Goal: Task Accomplishment & Management: Use online tool/utility

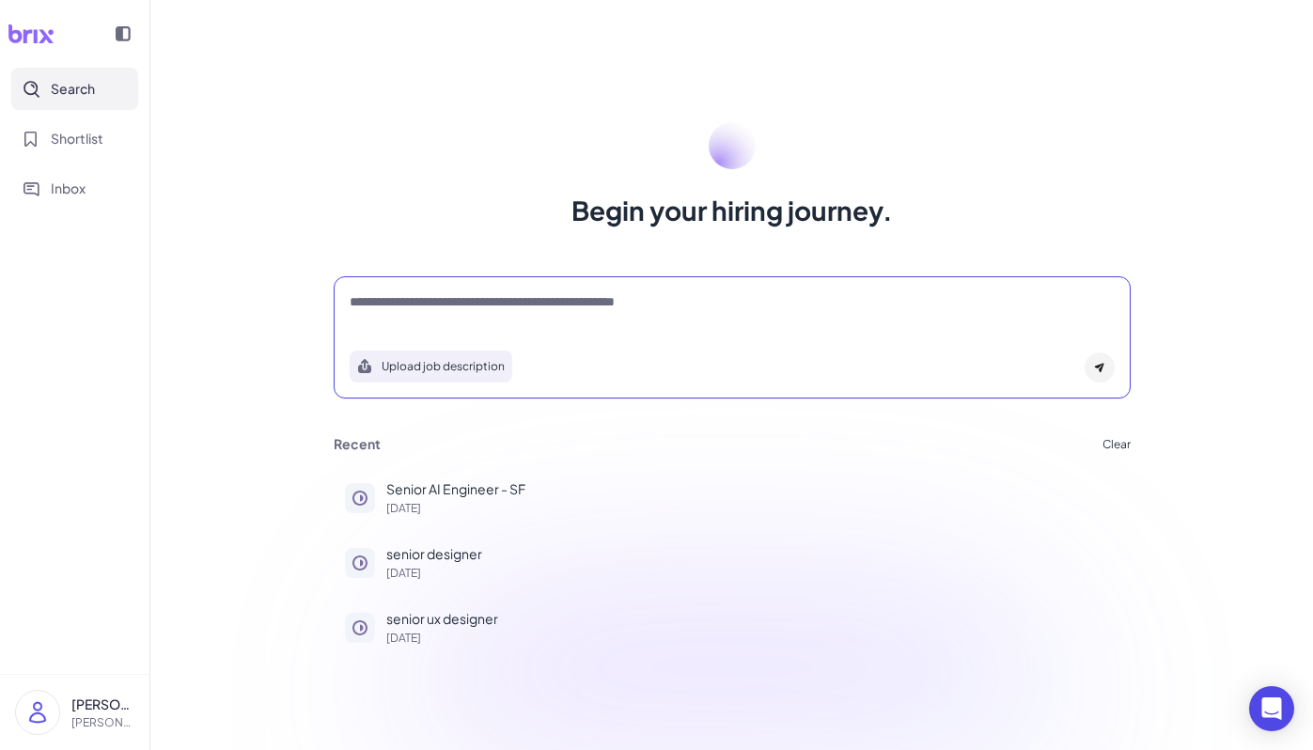
click at [505, 300] on textarea at bounding box center [732, 303] width 765 height 23
click at [1054, 145] on div "Begin your hiring journey." at bounding box center [732, 175] width 842 height 107
click at [592, 312] on textarea at bounding box center [732, 303] width 765 height 23
click at [987, 159] on div "Begin your hiring journey." at bounding box center [732, 175] width 842 height 107
click at [651, 318] on div at bounding box center [732, 311] width 765 height 38
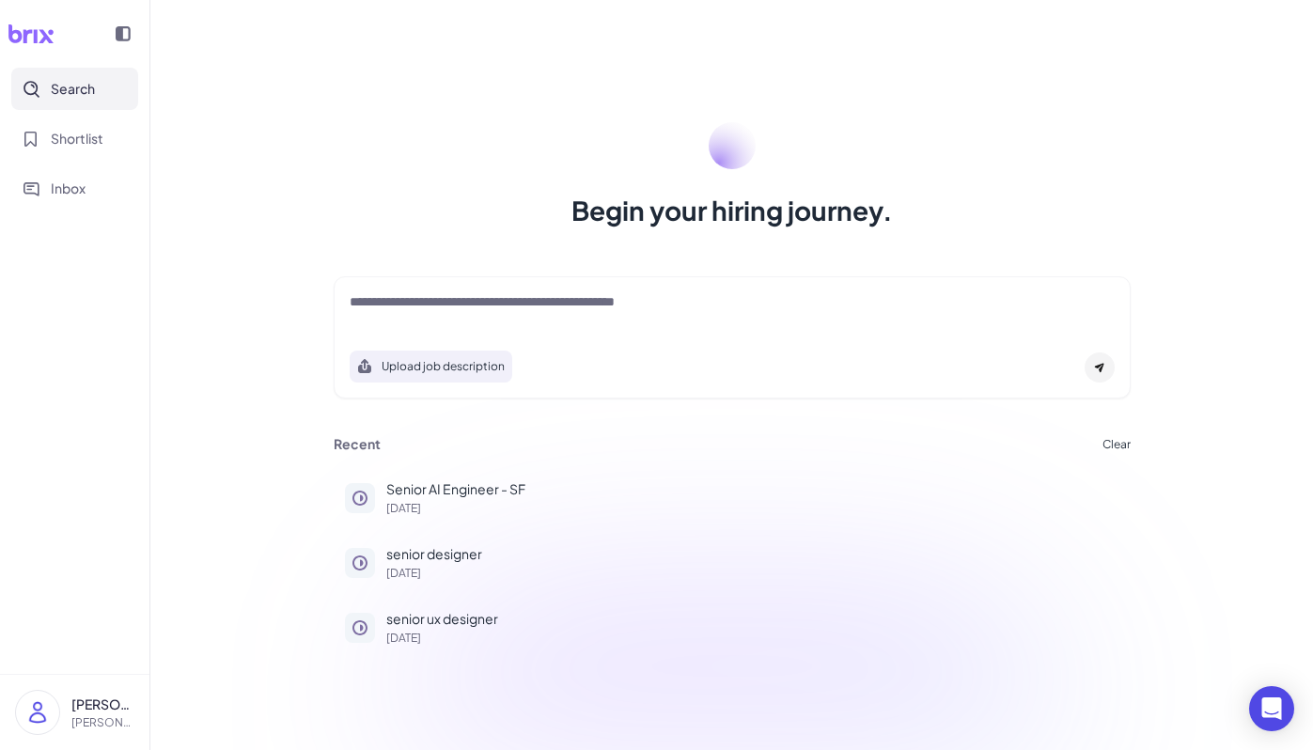
click at [418, 358] on button "Upload job description" at bounding box center [431, 367] width 163 height 32
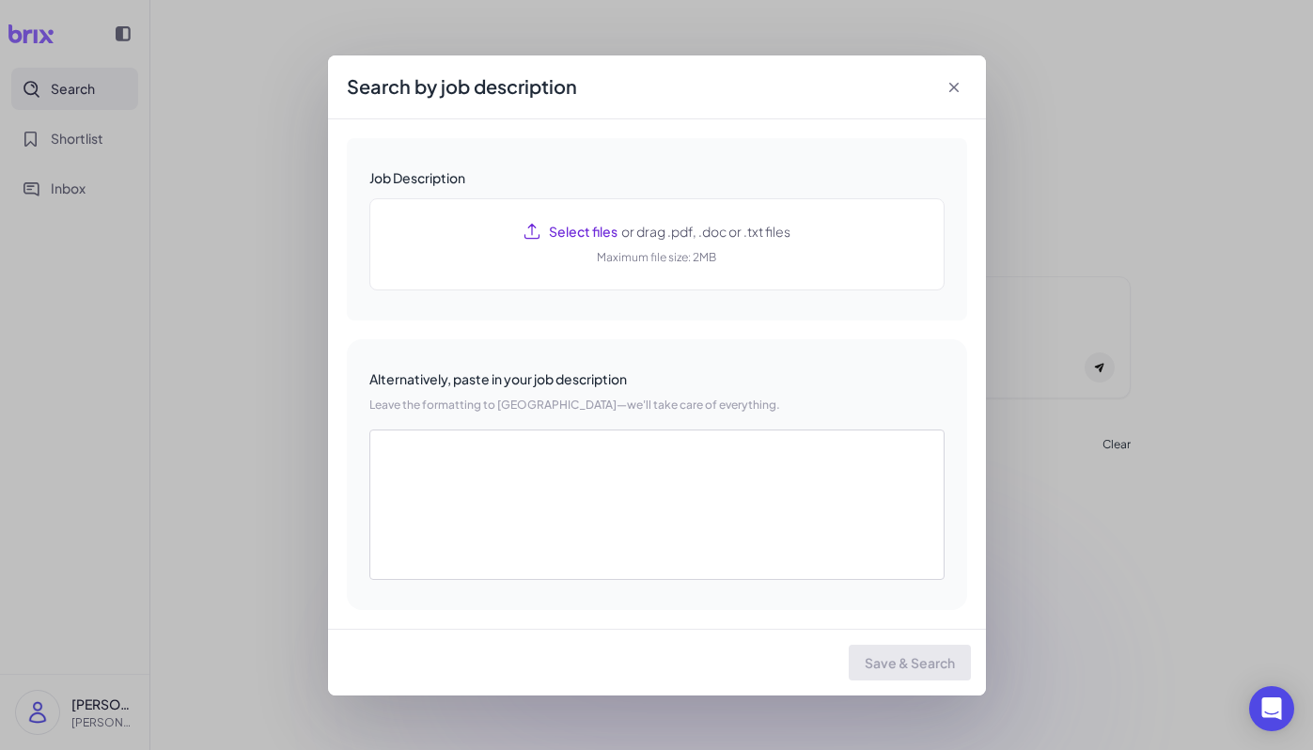
click at [949, 87] on icon at bounding box center [954, 87] width 19 height 19
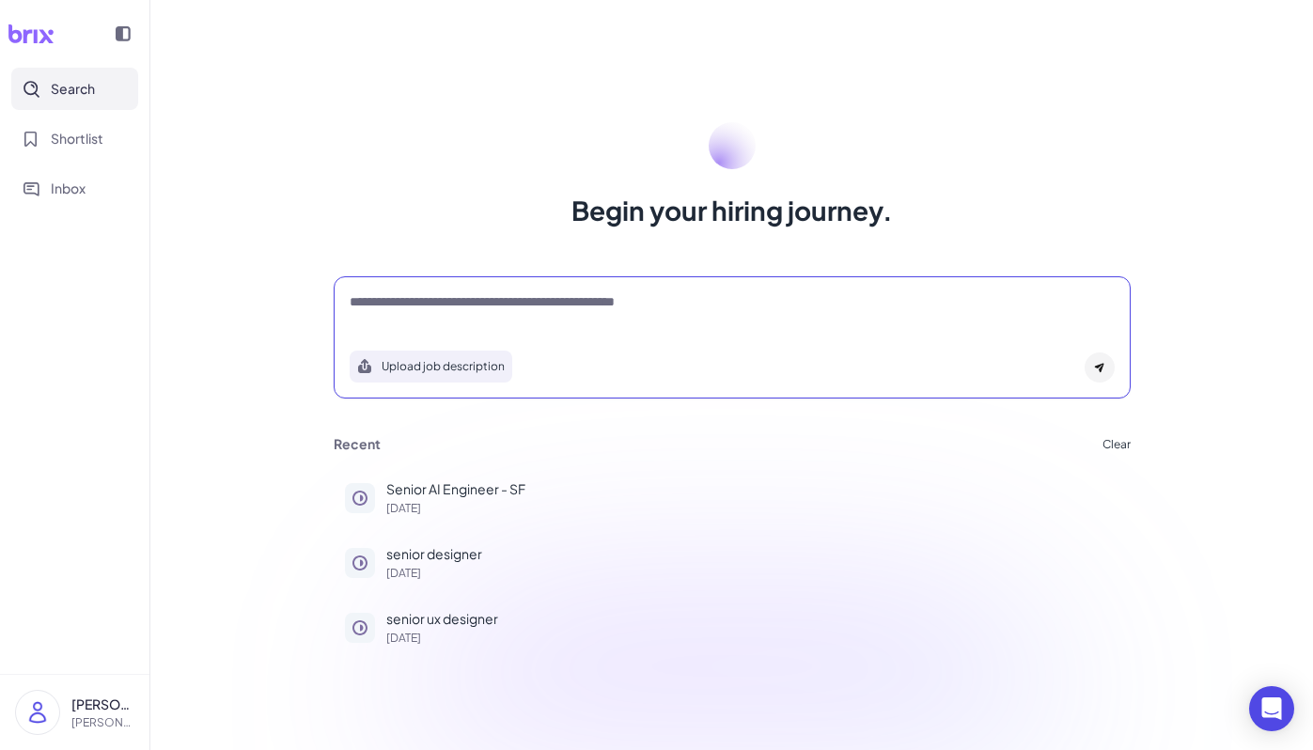
click at [684, 306] on textarea at bounding box center [732, 303] width 765 height 23
click at [744, 430] on div "Recent Clear Senior AI Engineer - SF 1 day ago senior designer 23 days ago seni…" at bounding box center [732, 546] width 842 height 238
click at [449, 371] on button "Upload job description" at bounding box center [431, 367] width 163 height 32
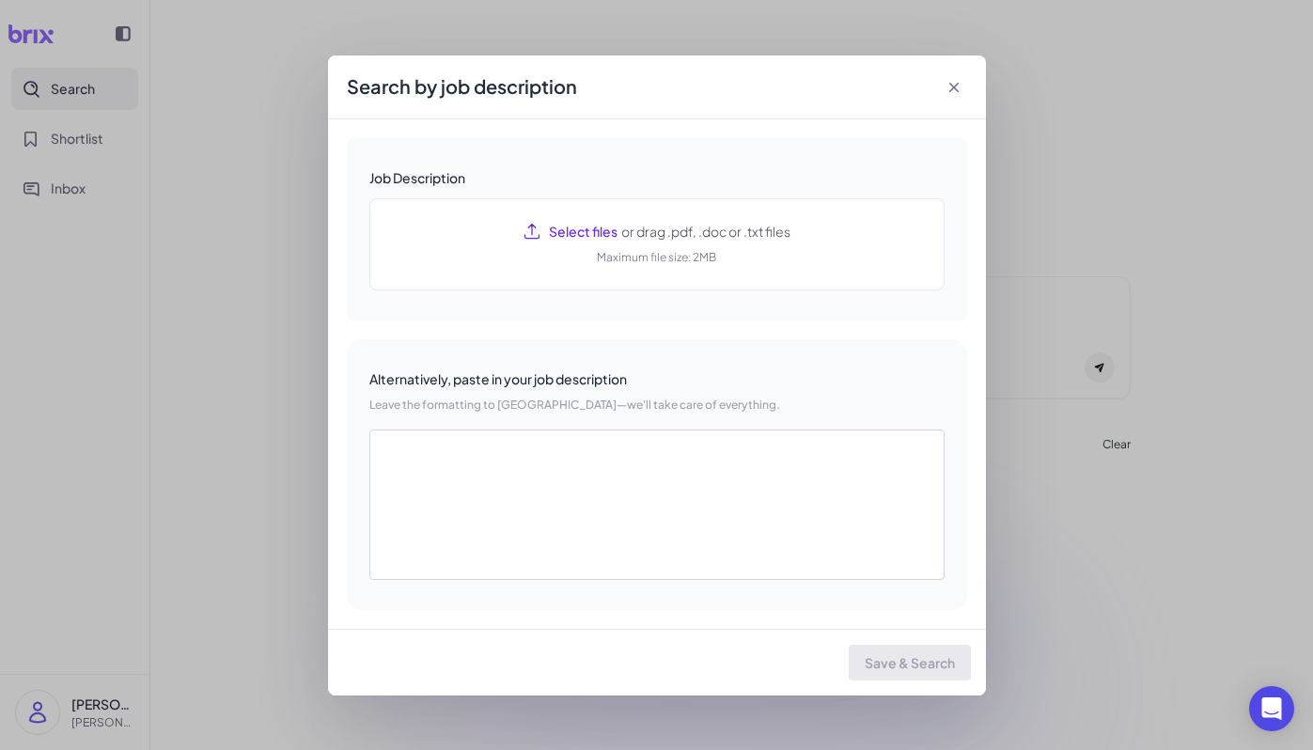
click at [955, 82] on icon at bounding box center [954, 87] width 19 height 19
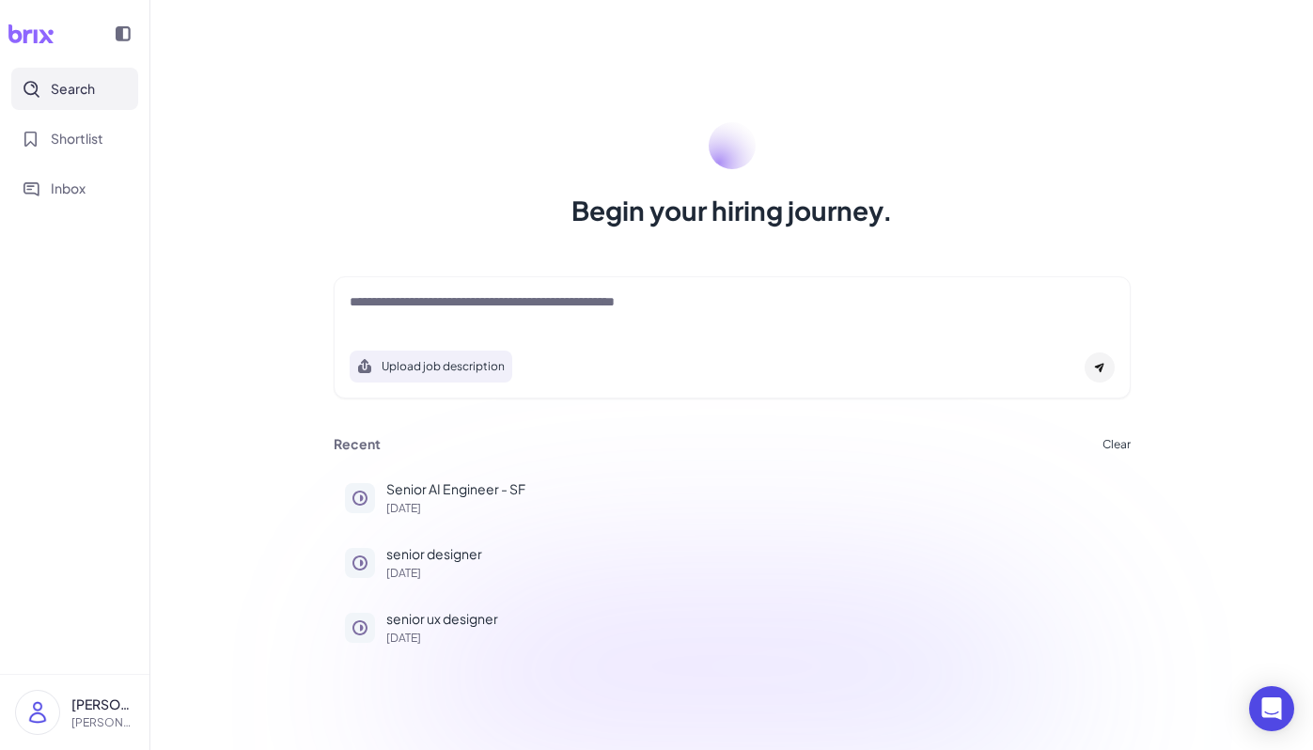
click at [791, 286] on div "Upload job description" at bounding box center [732, 337] width 797 height 122
click at [557, 326] on div at bounding box center [732, 311] width 765 height 38
click at [590, 295] on textarea at bounding box center [732, 303] width 765 height 23
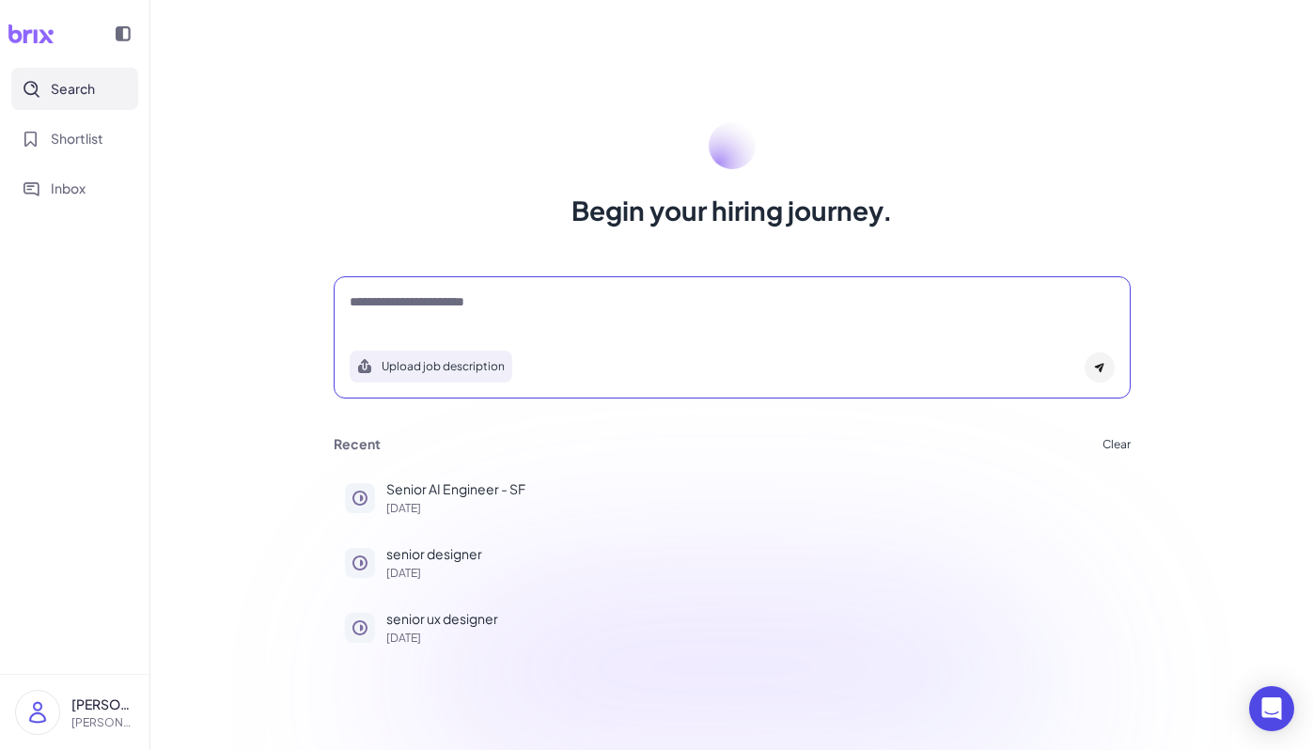
type textarea "**********"
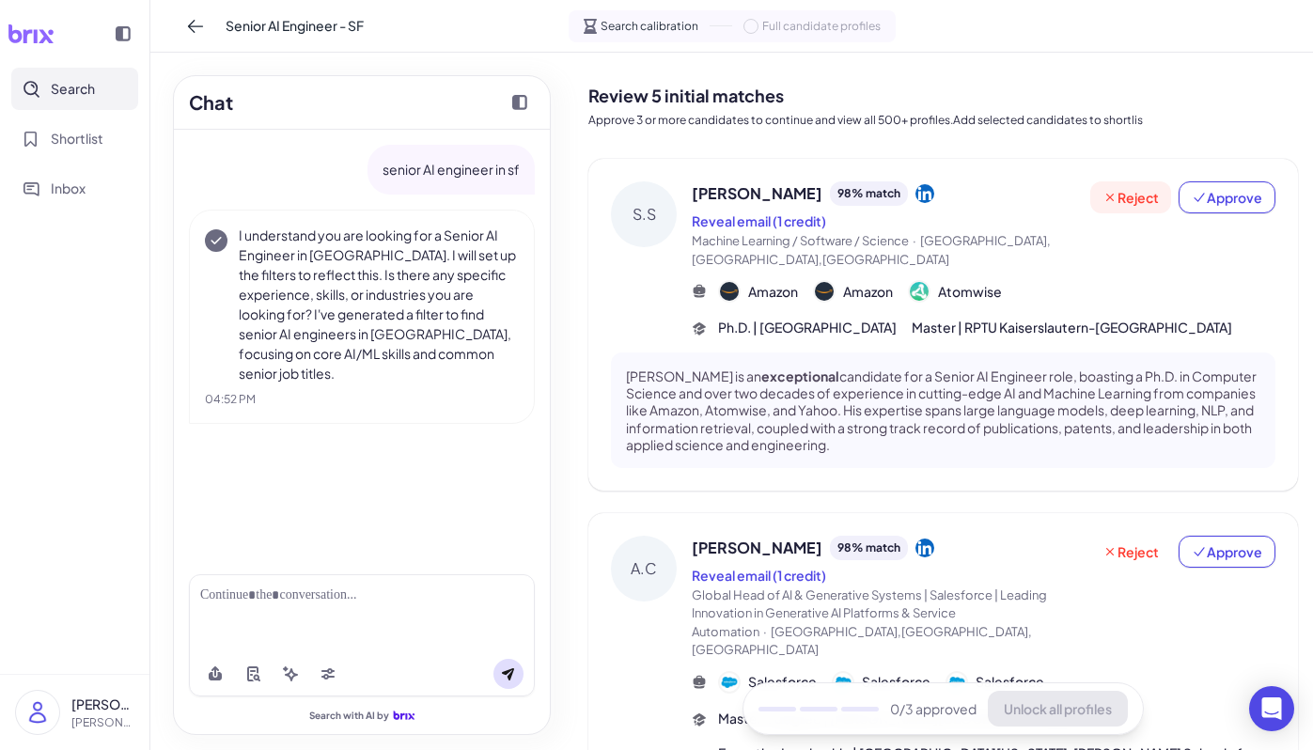
click at [1124, 204] on span "Reject" at bounding box center [1131, 197] width 56 height 19
click at [1171, 269] on div "Stefan Schroedl 98 % match Reveal email (1 credit) Machine Learning / Software …" at bounding box center [984, 259] width 584 height 156
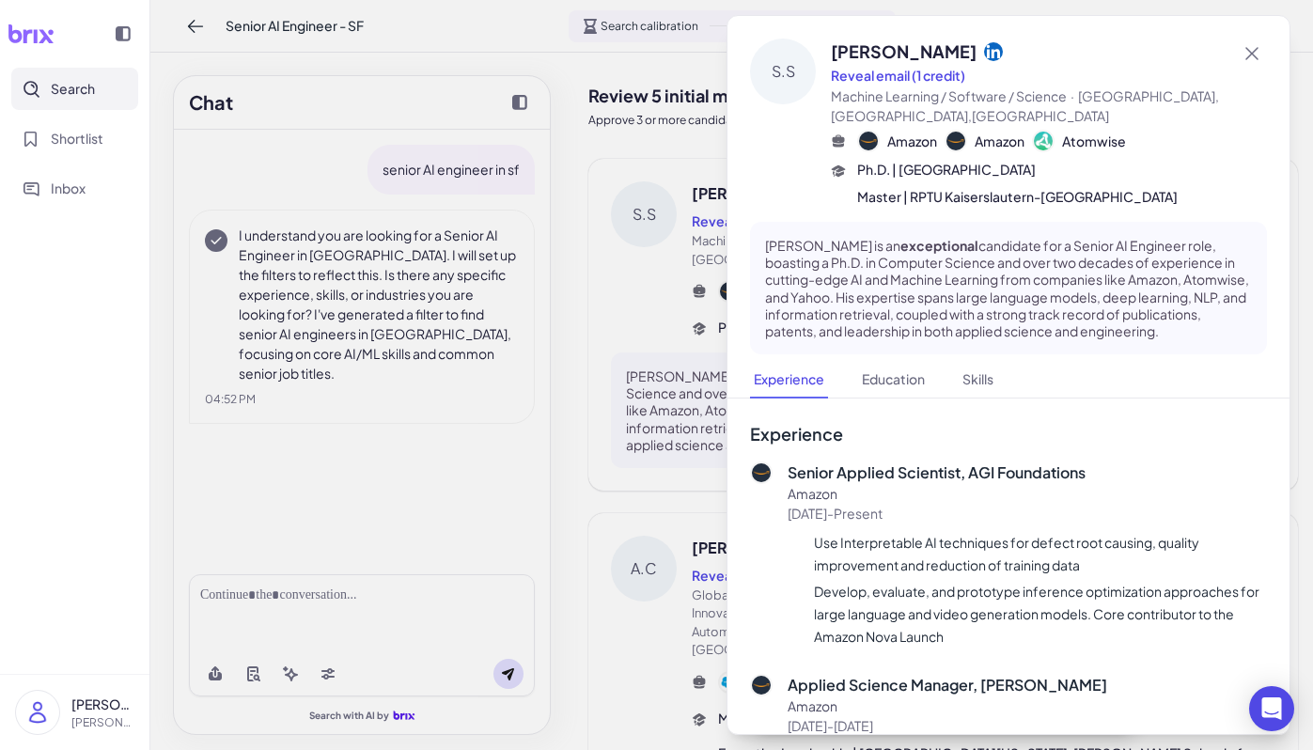
click at [1216, 194] on div "Ph.D. | Albert-Ludwigs-Universität Freiburg im Breisgau Master | RPTU Kaisersla…" at bounding box center [1047, 183] width 380 height 47
click at [1252, 53] on icon at bounding box center [1252, 53] width 23 height 23
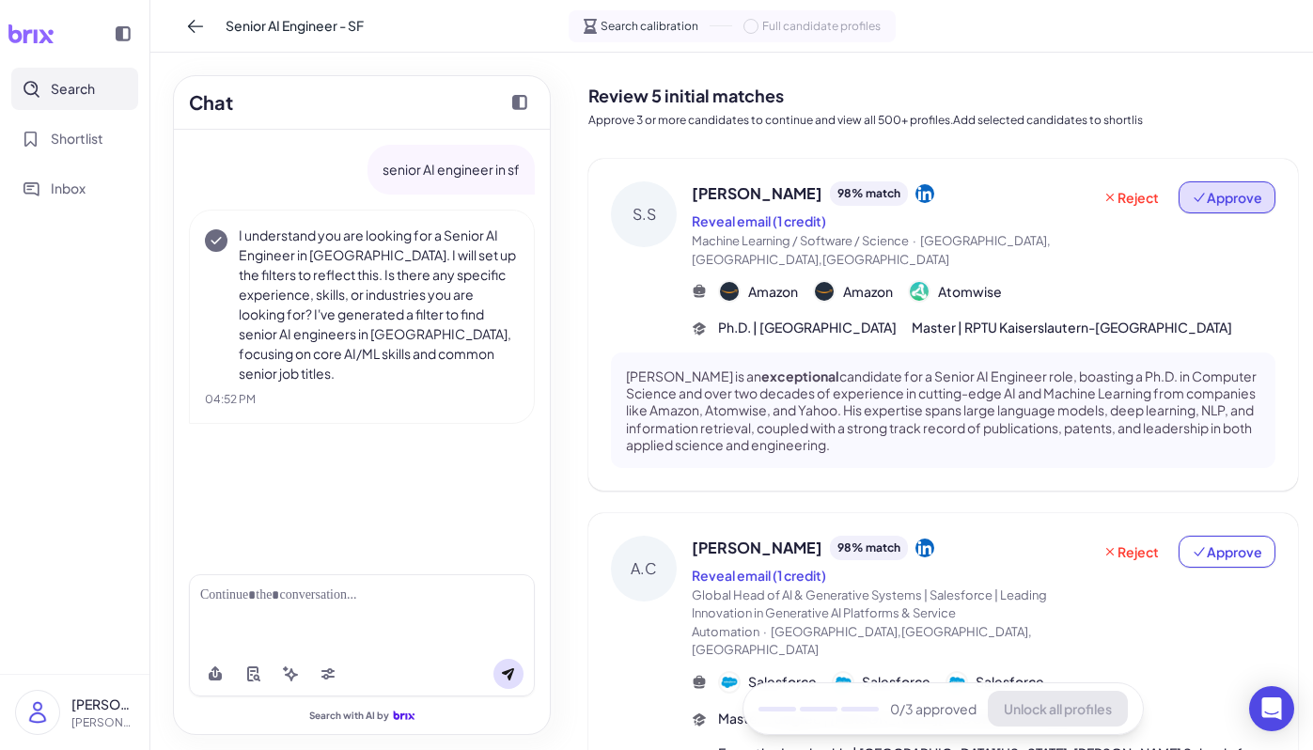
click at [1232, 188] on span "Approve" at bounding box center [1227, 197] width 70 height 19
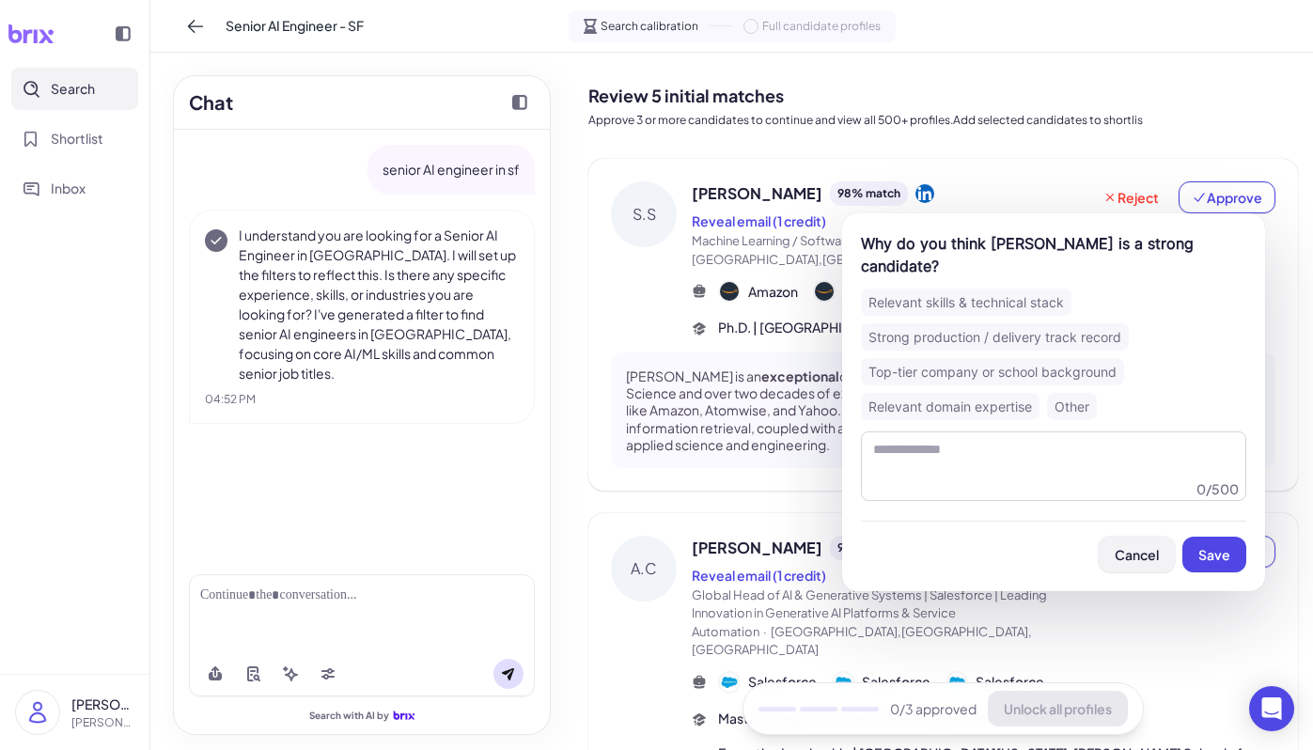
click at [1135, 551] on span "Cancel" at bounding box center [1137, 554] width 44 height 17
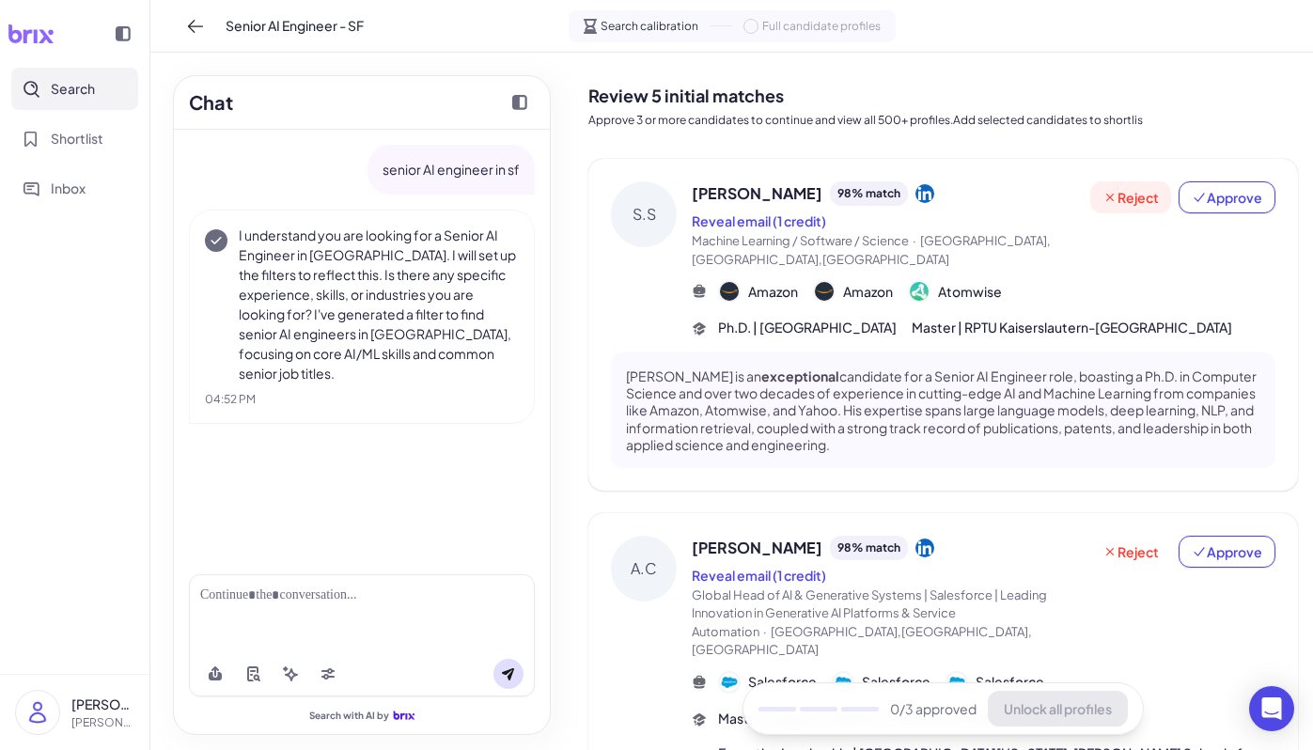
click at [1114, 194] on span "Reject" at bounding box center [1131, 197] width 56 height 19
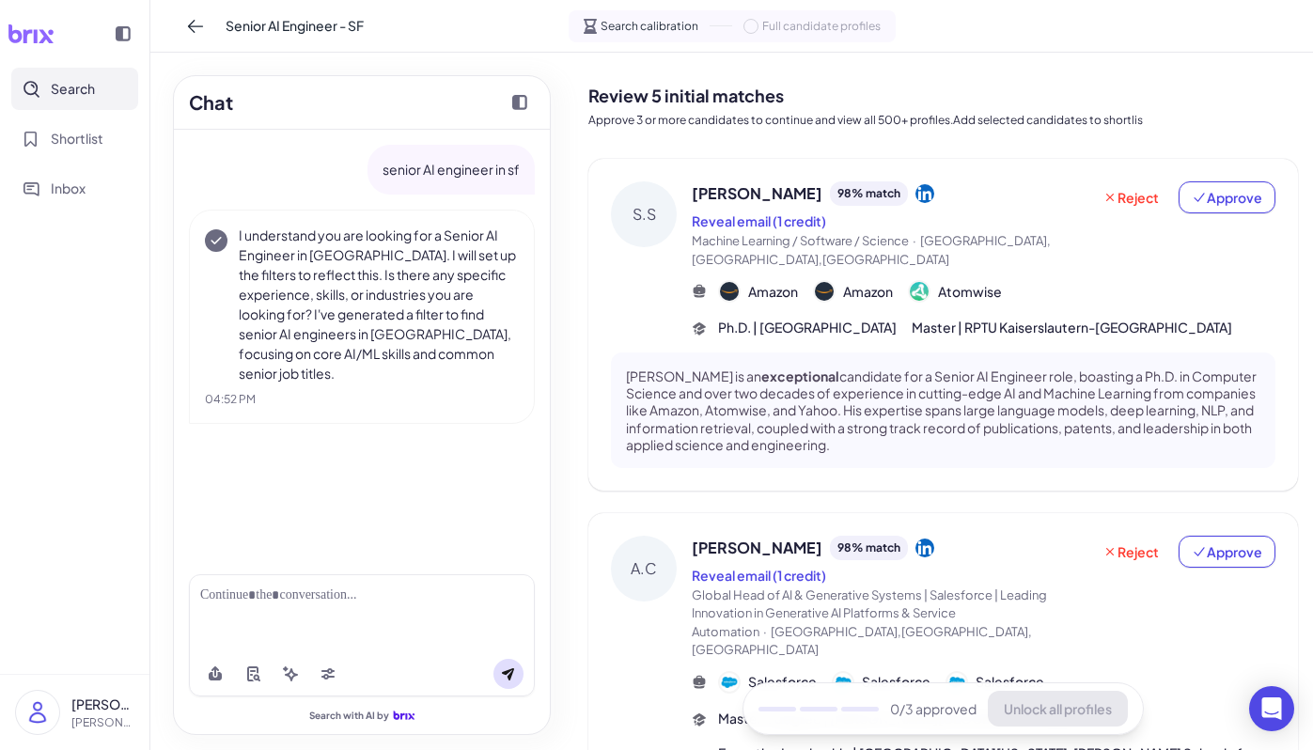
click at [947, 306] on div "Stefan Schroedl 98 % match Reveal email (1 credit) Machine Learning / Software …" at bounding box center [984, 259] width 584 height 156
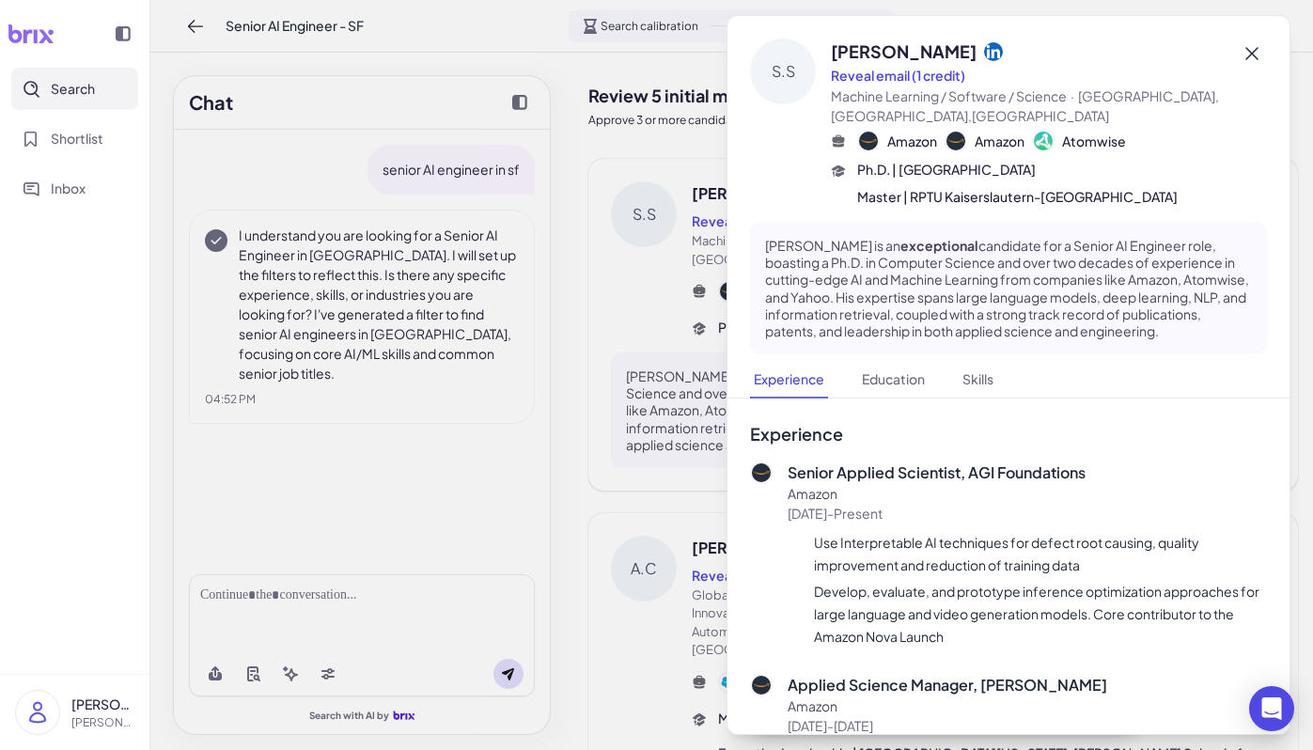
click at [1241, 54] on icon at bounding box center [1252, 53] width 23 height 23
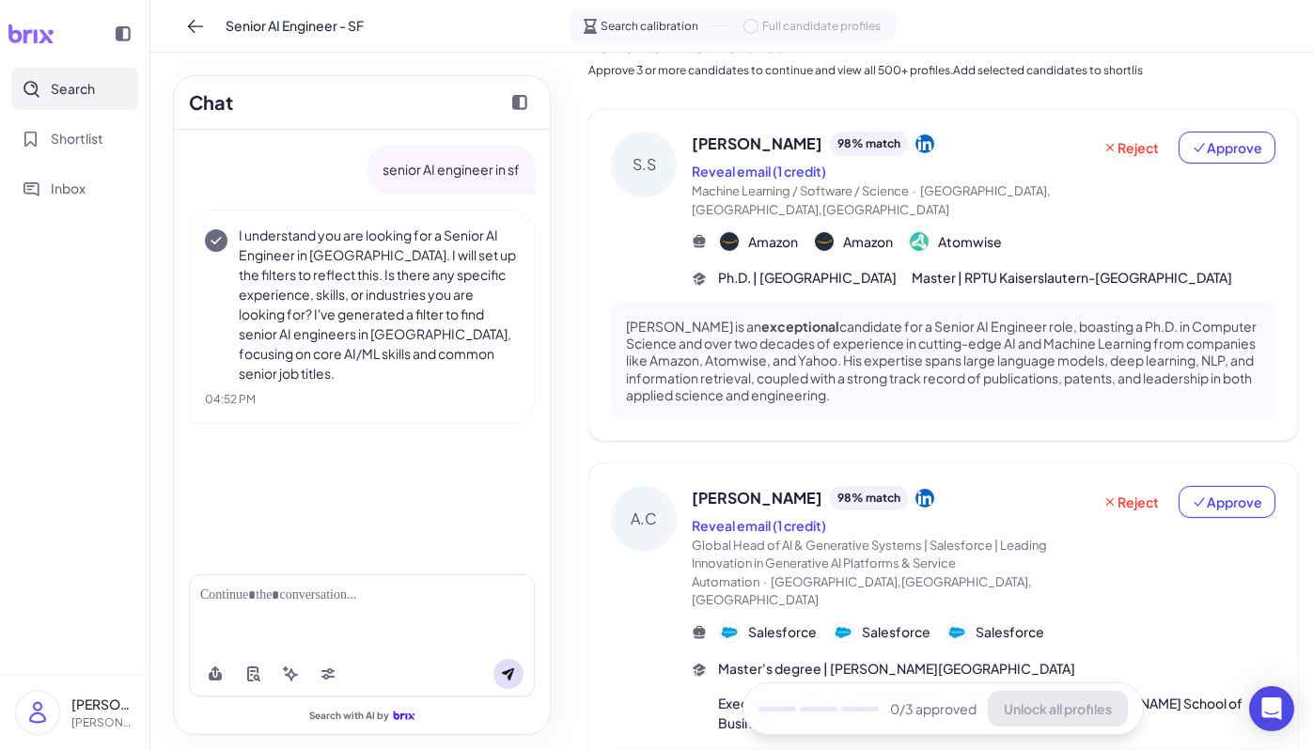
scroll to position [50, 0]
click at [1230, 151] on span "Approve" at bounding box center [1227, 147] width 70 height 19
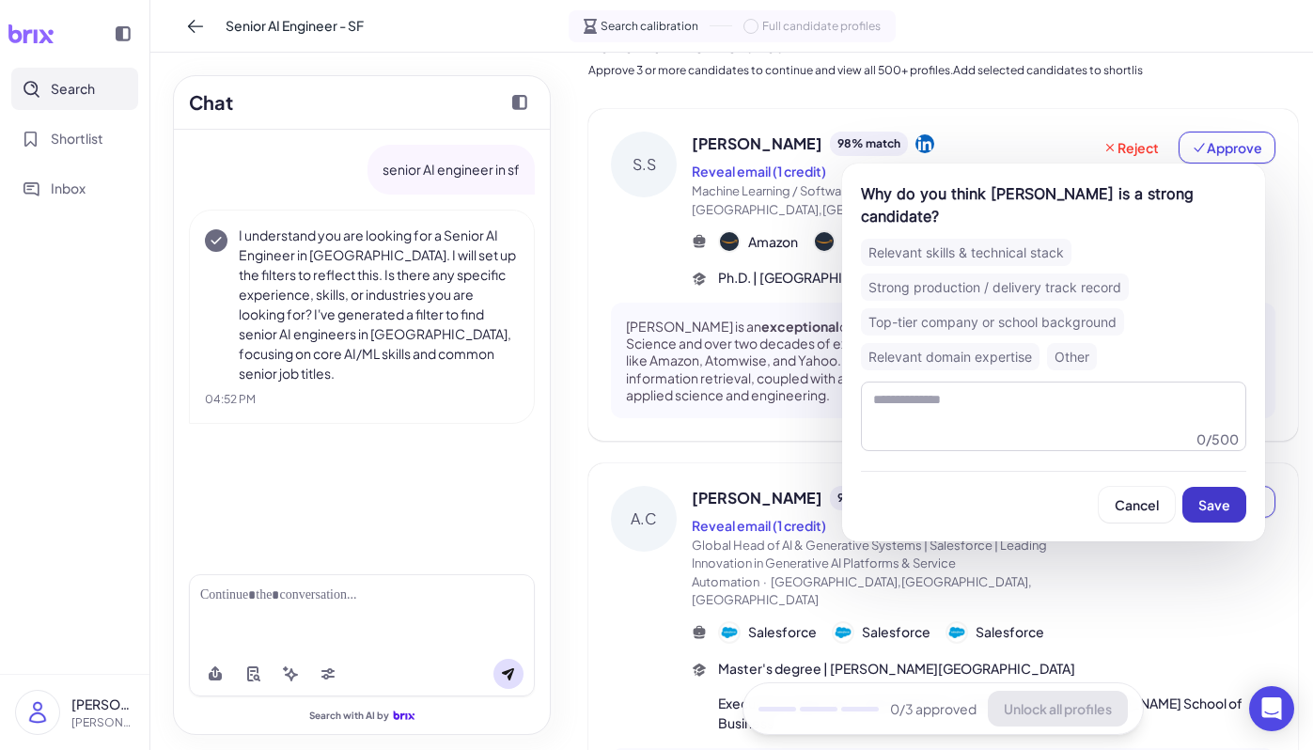
click at [1227, 508] on span "Save" at bounding box center [1214, 504] width 32 height 17
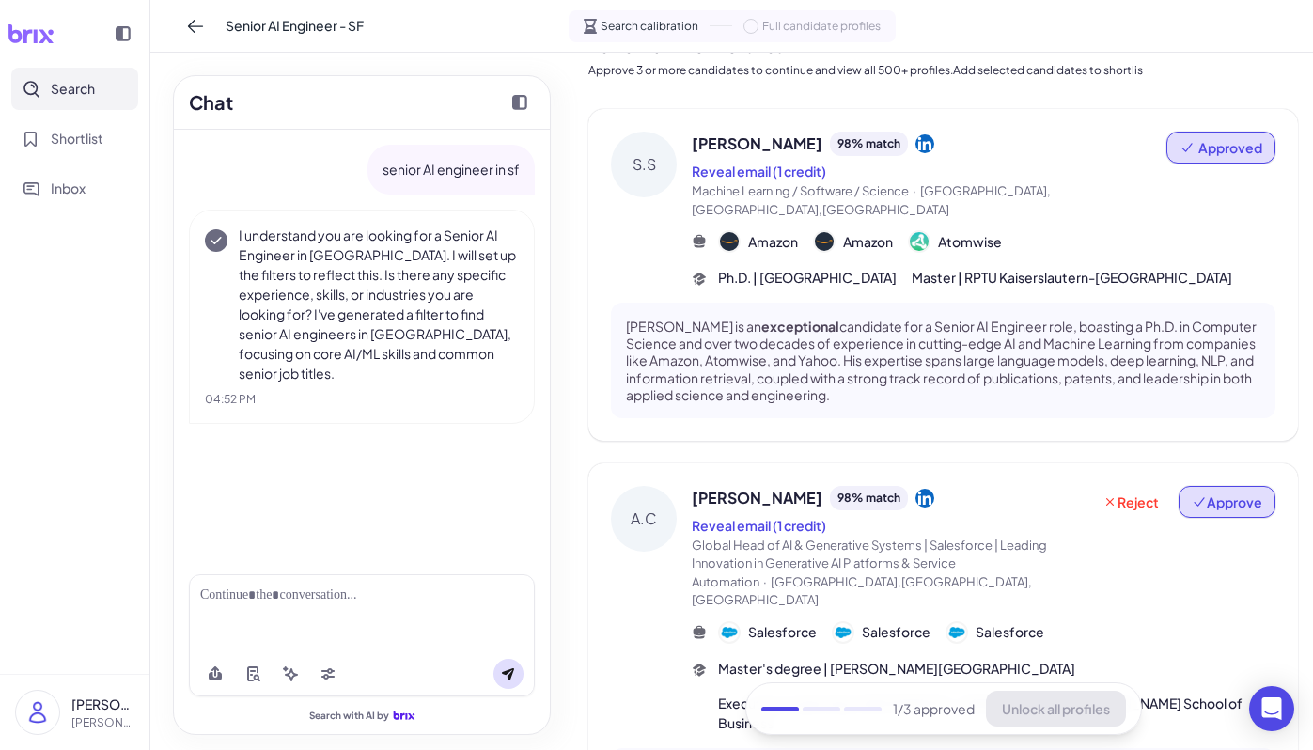
click at [1225, 511] on span "Approve" at bounding box center [1227, 502] width 70 height 19
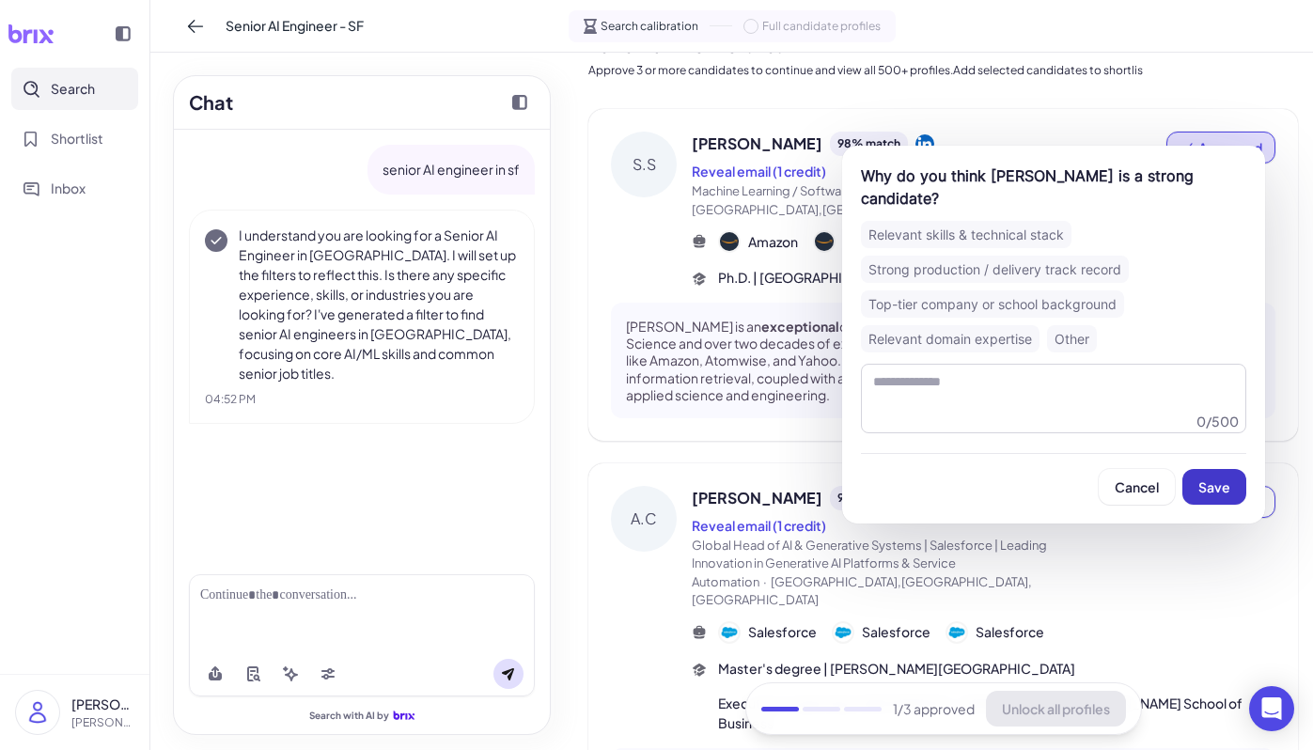
click at [1226, 477] on button "Save" at bounding box center [1214, 487] width 64 height 36
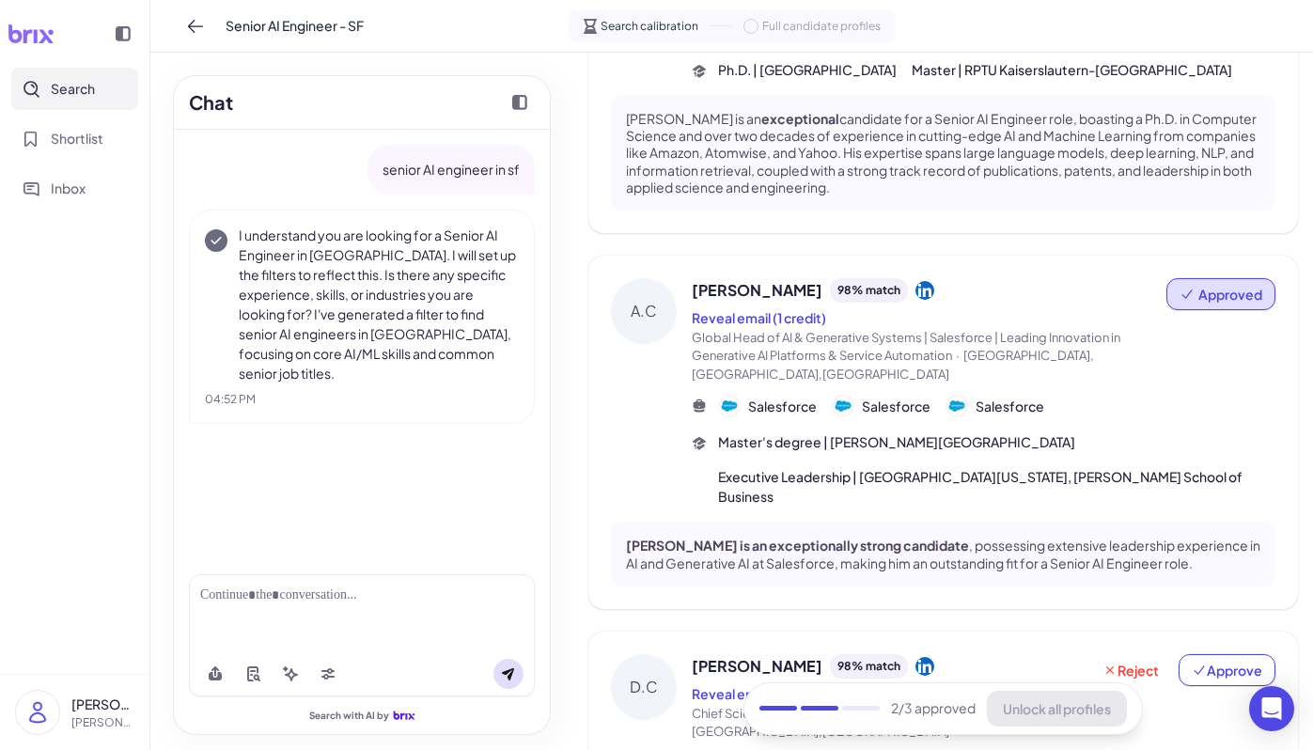
scroll to position [293, 0]
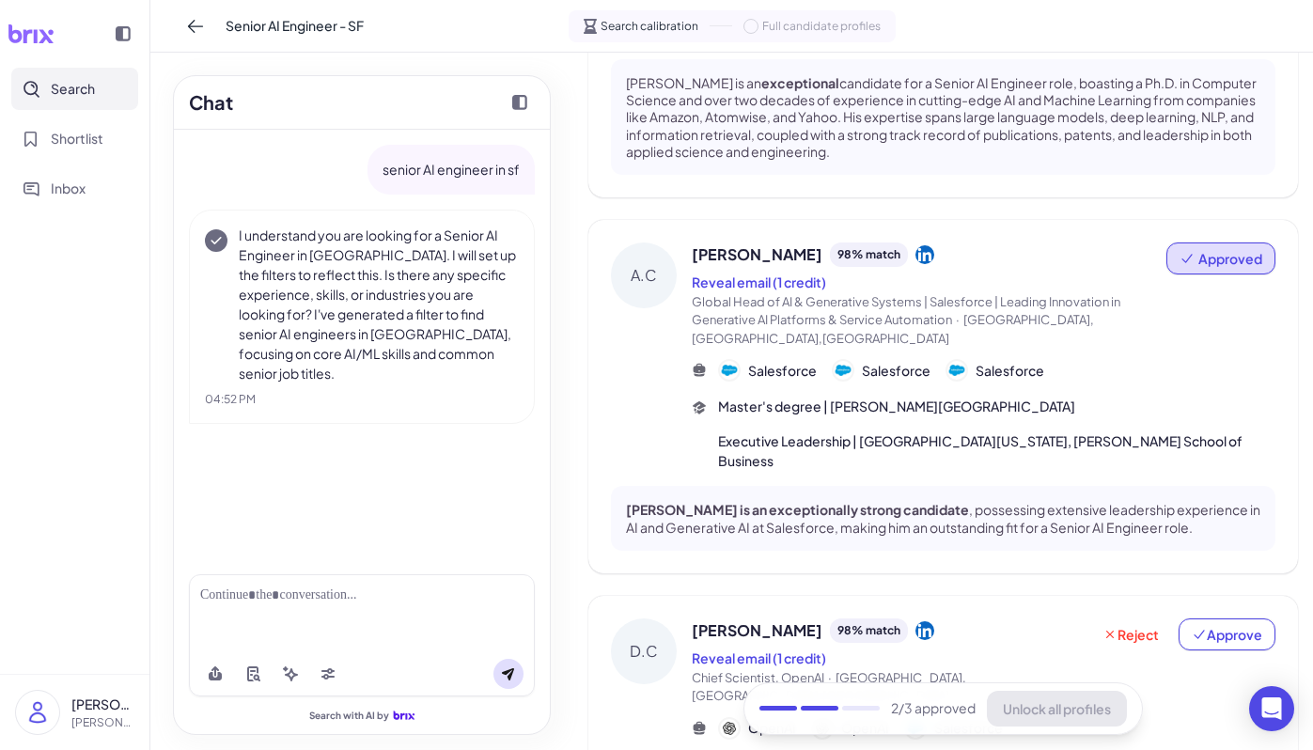
click at [1229, 596] on div "D.C Daniel Cao 98 % match Reveal email (1 credit) Chief Scientist, OpenAI · San…" at bounding box center [943, 753] width 710 height 315
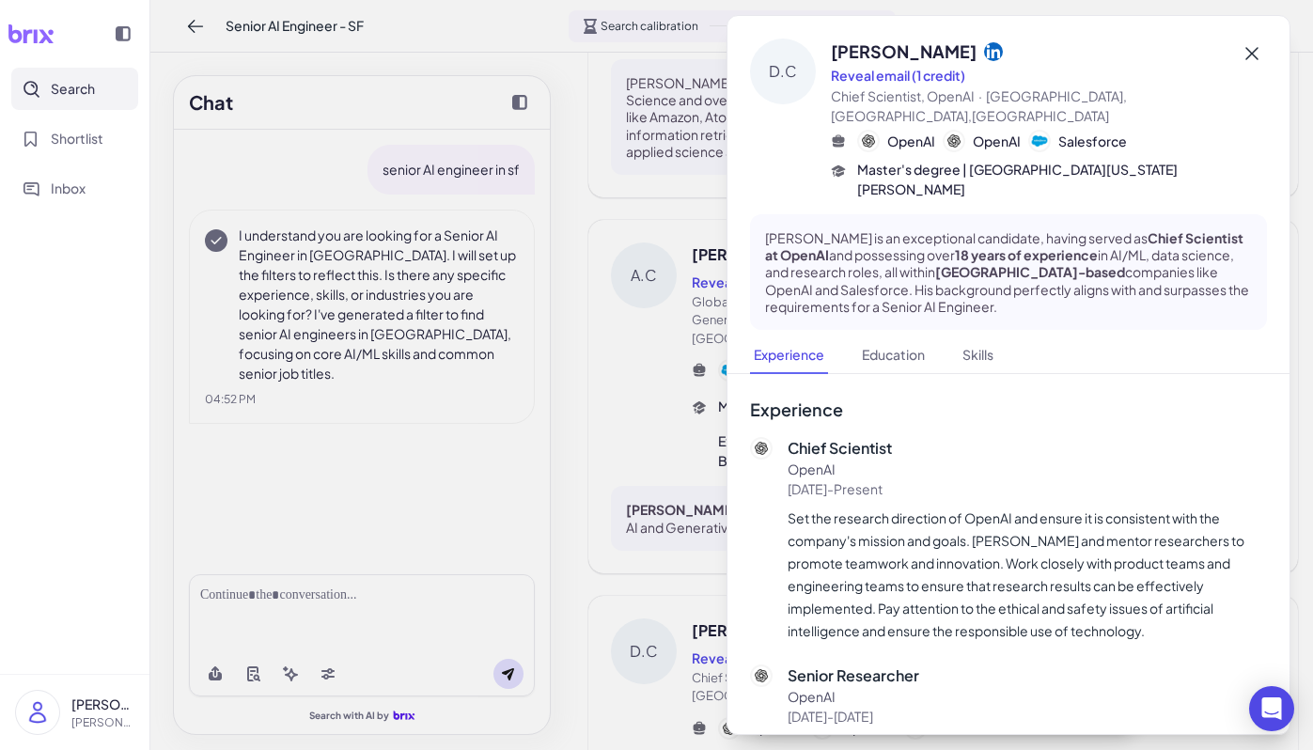
click at [1245, 55] on icon at bounding box center [1252, 53] width 23 height 23
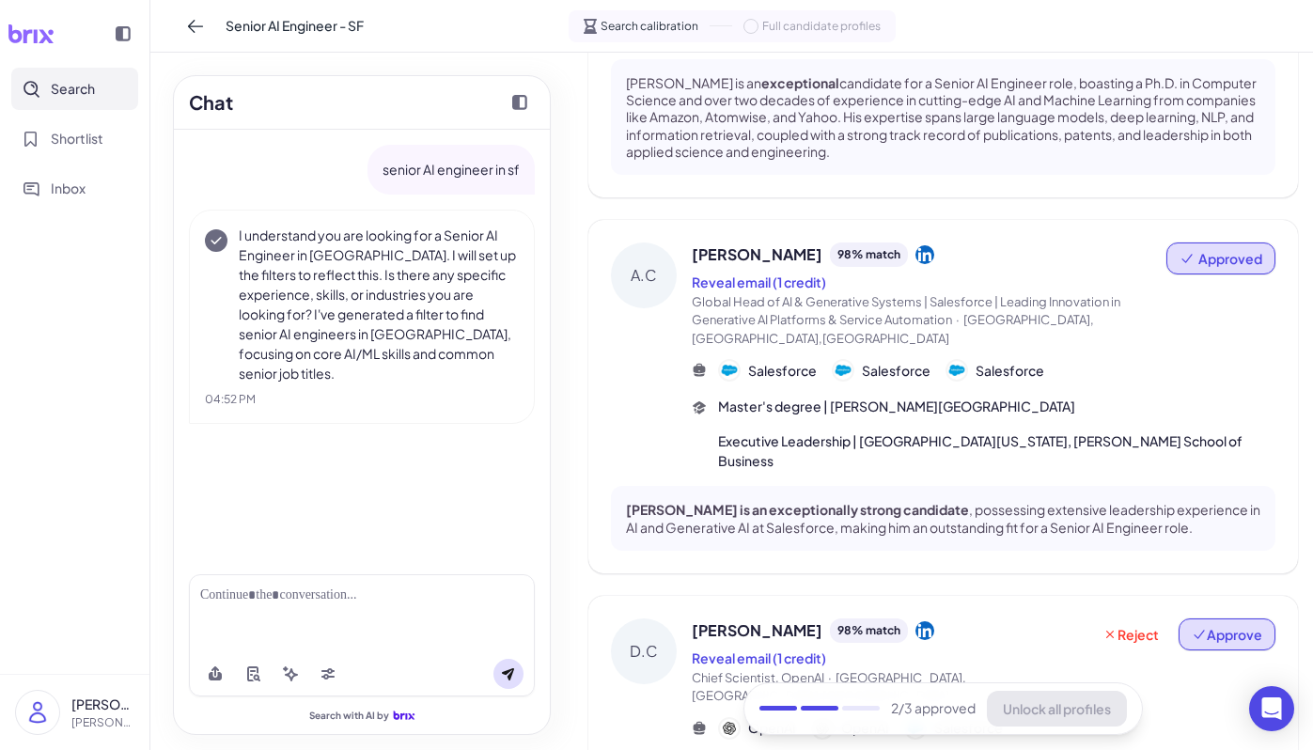
click at [1234, 625] on span "Approve" at bounding box center [1227, 634] width 70 height 19
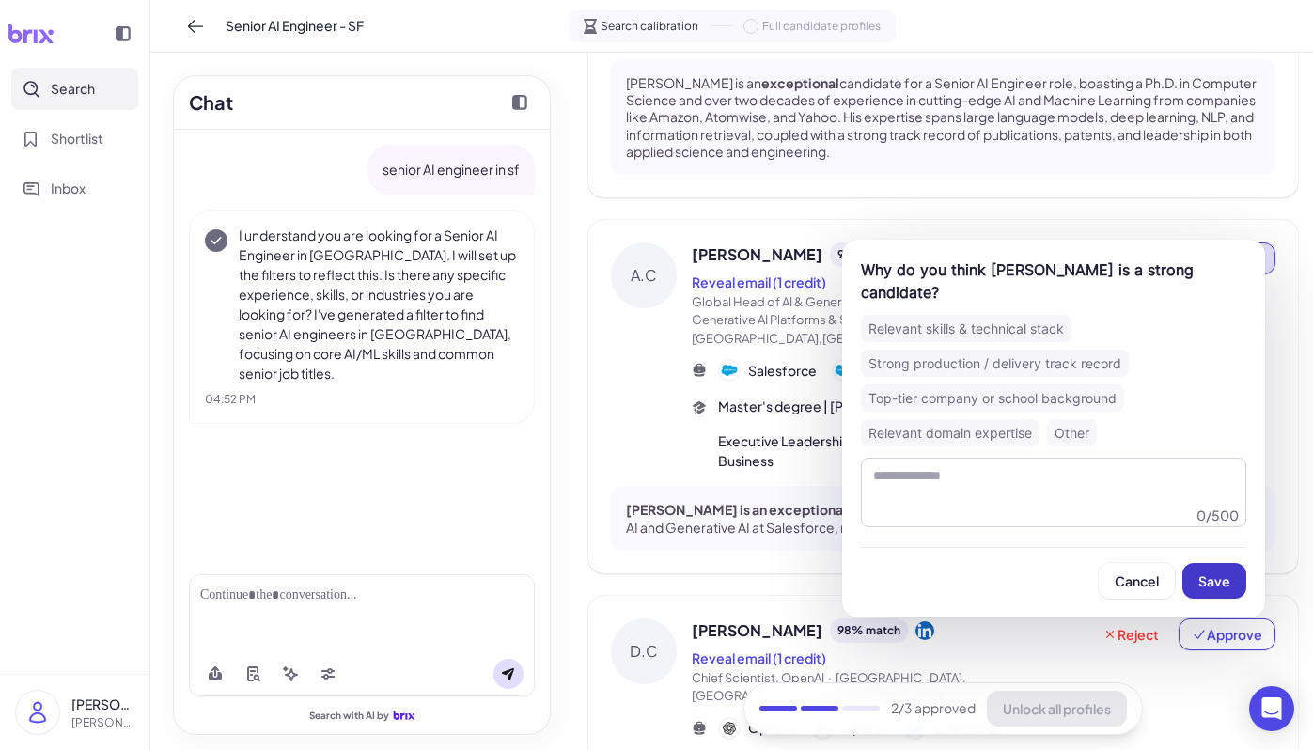
click at [1206, 567] on button "Save" at bounding box center [1214, 581] width 64 height 36
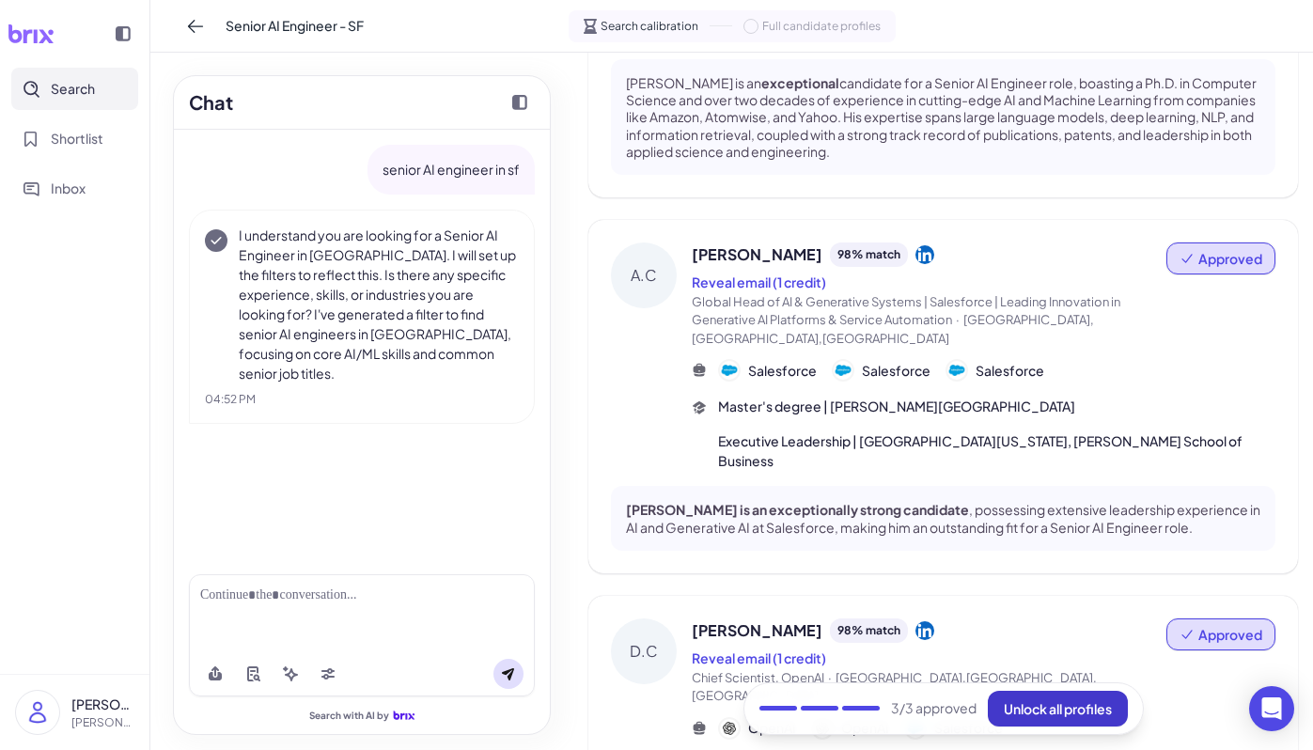
click at [1052, 719] on button "Unlock all profiles" at bounding box center [1058, 709] width 140 height 36
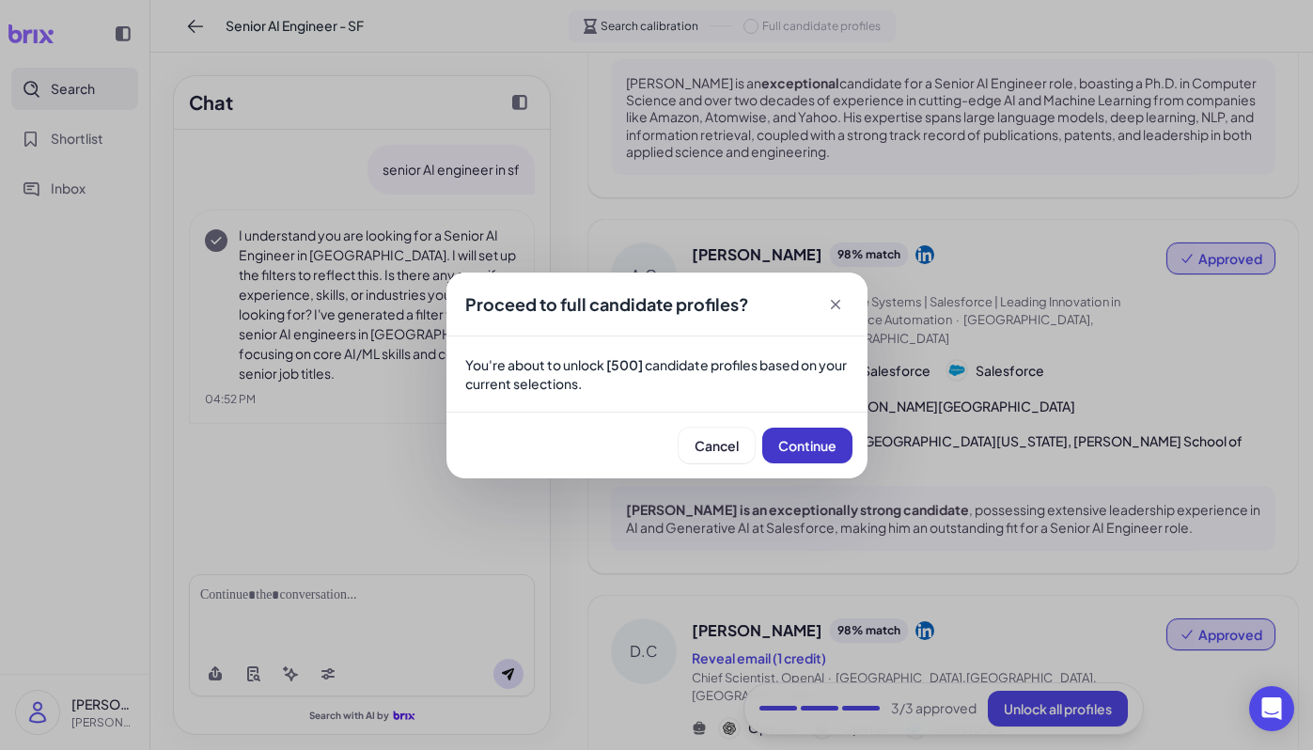
click at [837, 440] on button "Continue" at bounding box center [807, 446] width 90 height 36
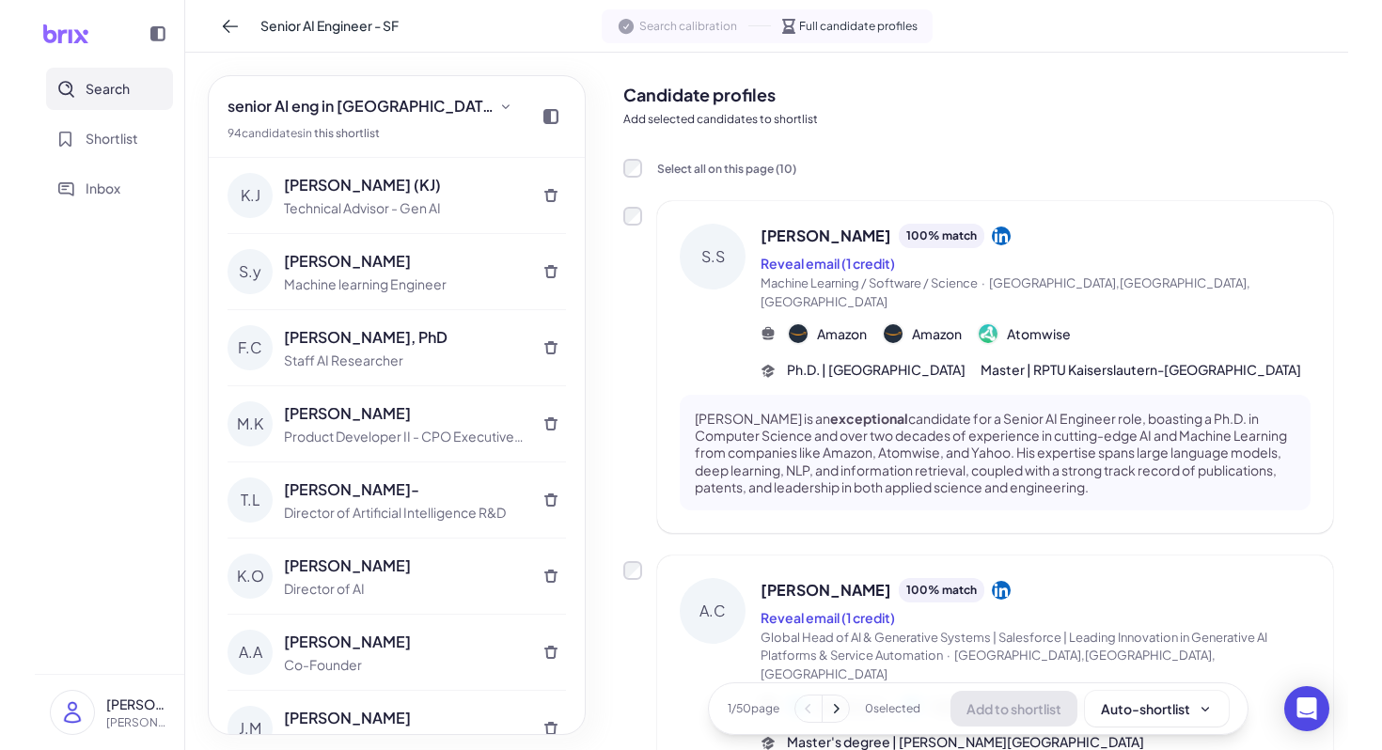
scroll to position [0, 0]
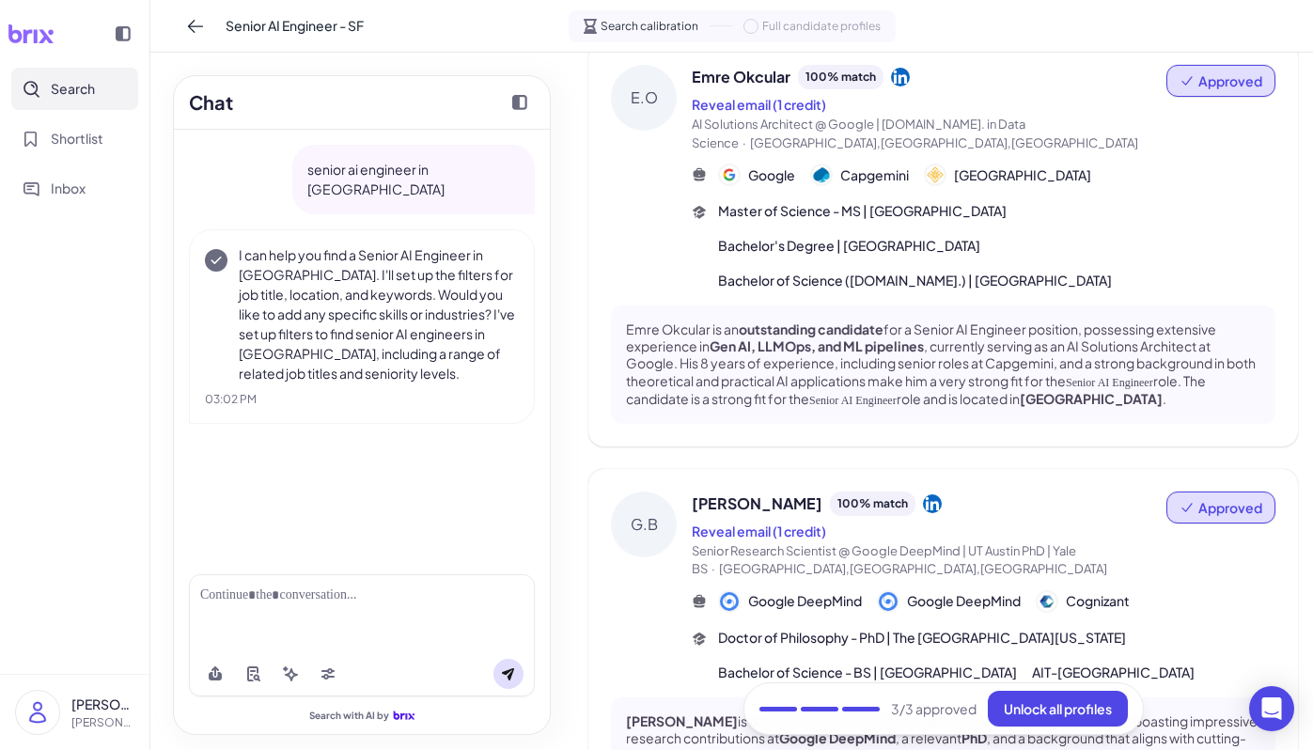
scroll to position [122, 0]
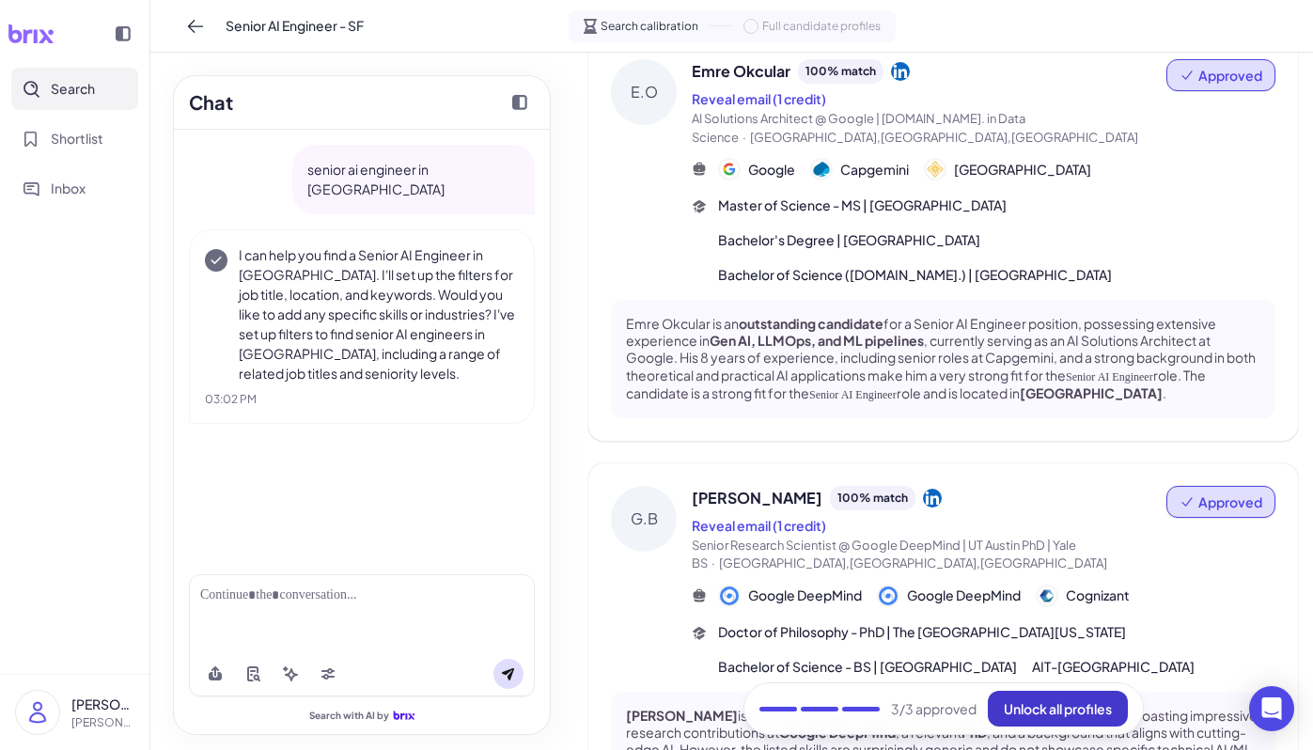
click at [1071, 703] on span "Unlock all profiles" at bounding box center [1058, 708] width 108 height 17
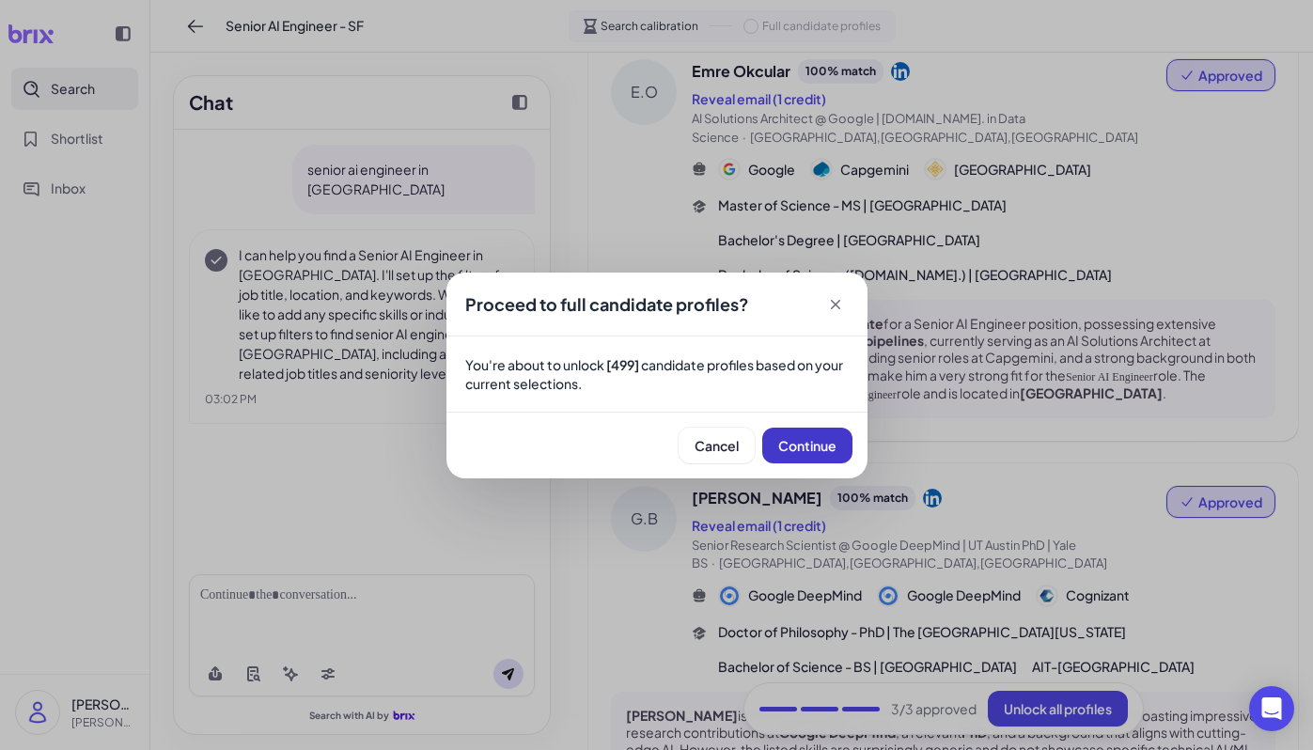
click at [822, 444] on span "Continue" at bounding box center [807, 445] width 58 height 17
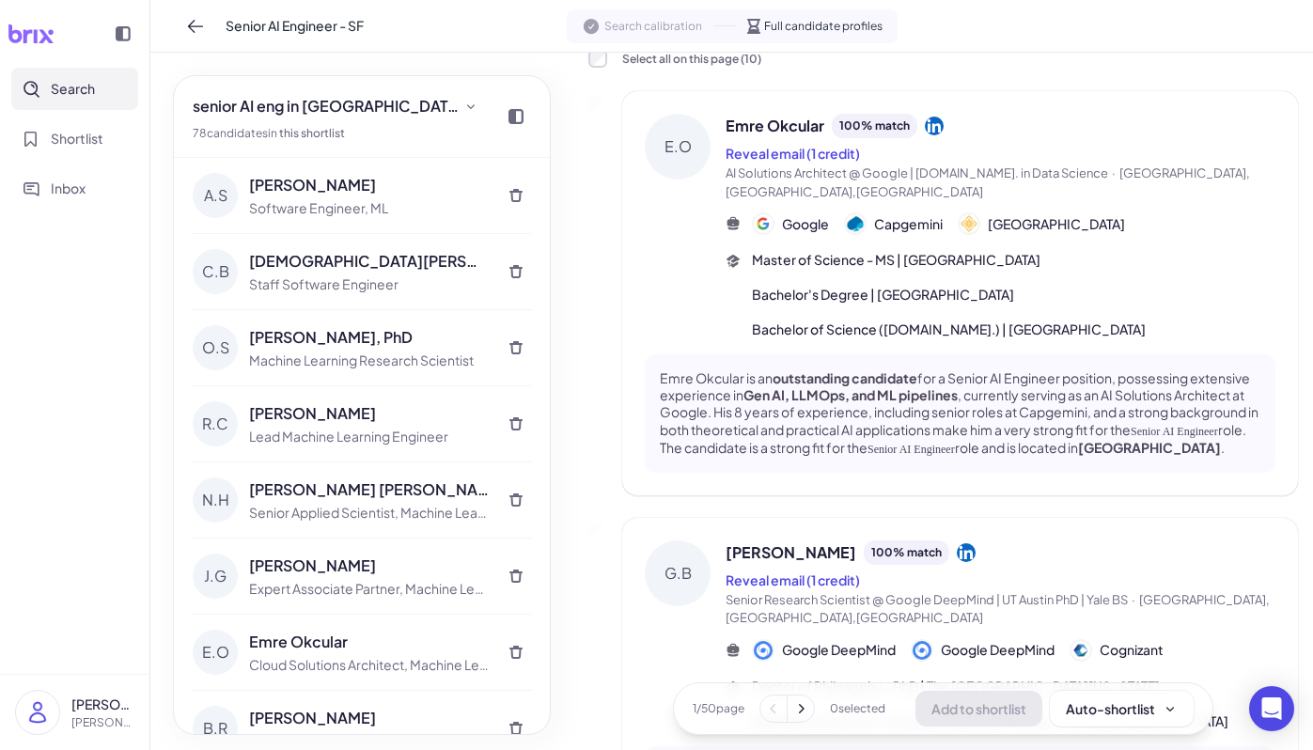
scroll to position [0, 0]
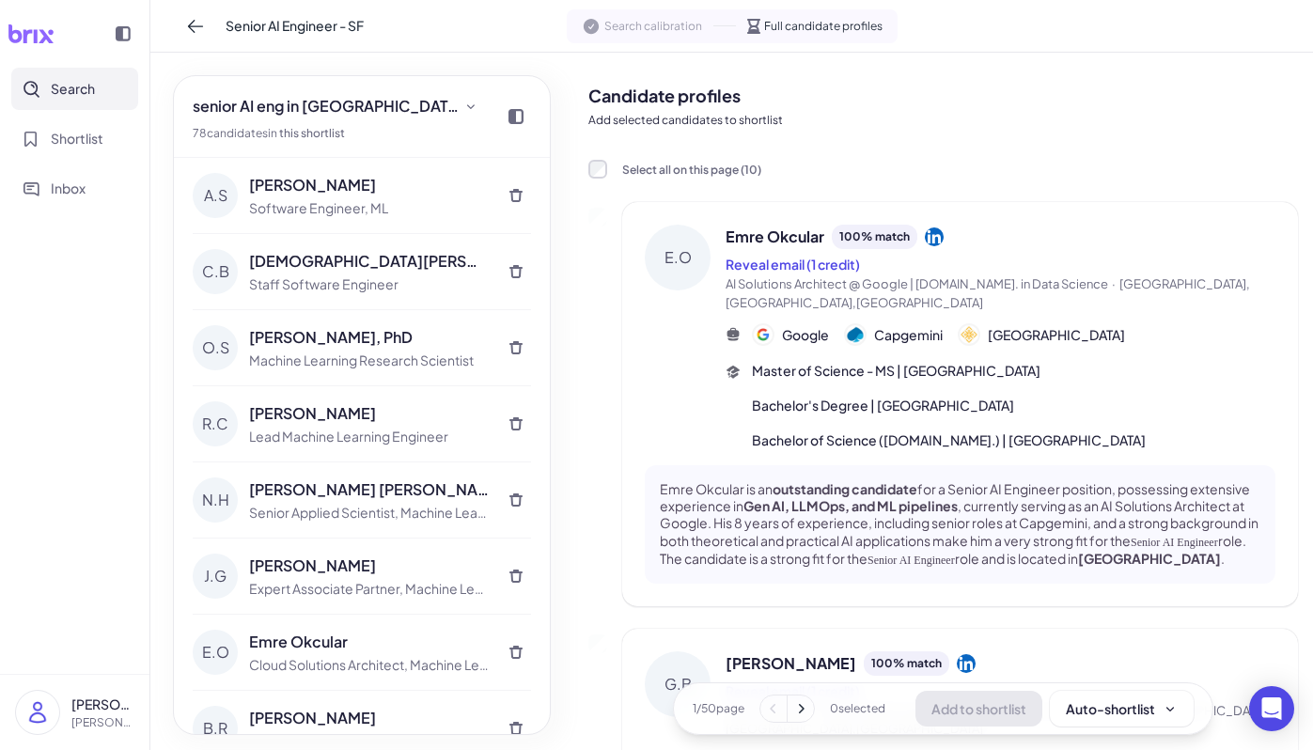
click at [1218, 240] on div "Emre Okcular 100 % match" at bounding box center [1001, 237] width 550 height 24
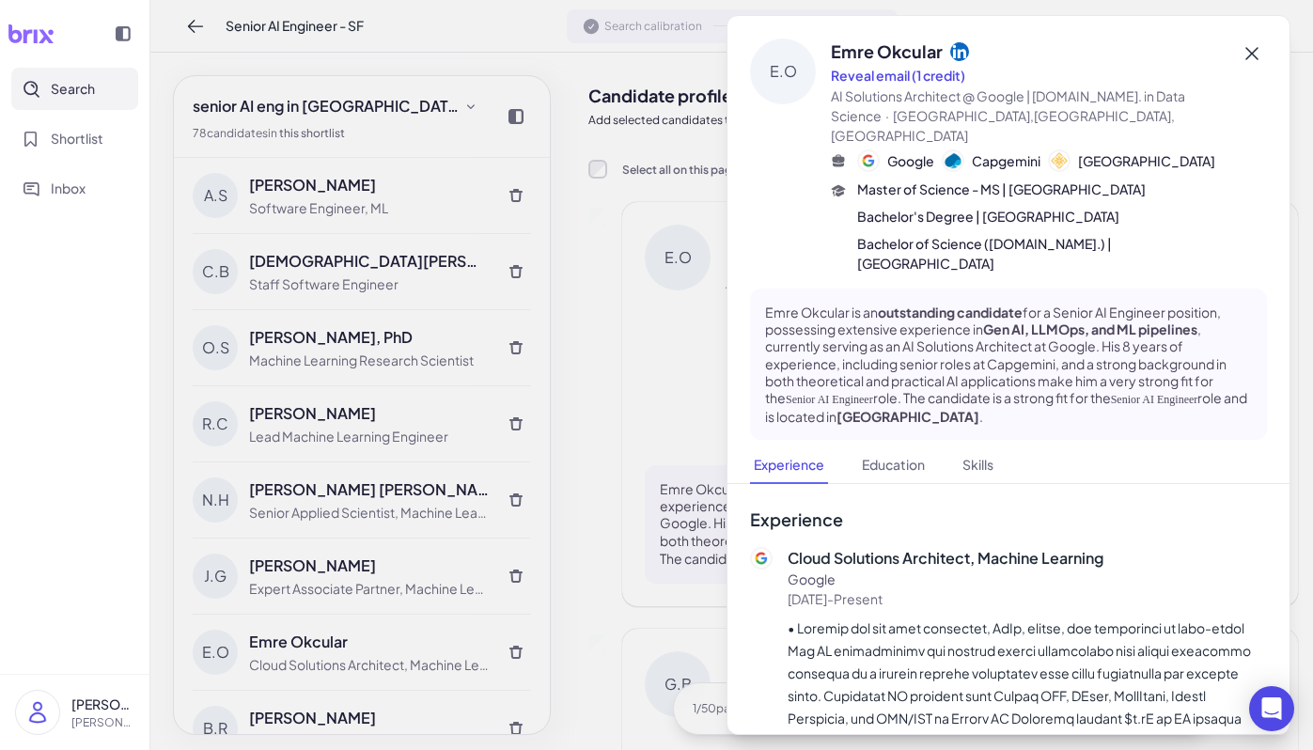
click at [1241, 53] on icon at bounding box center [1252, 53] width 23 height 23
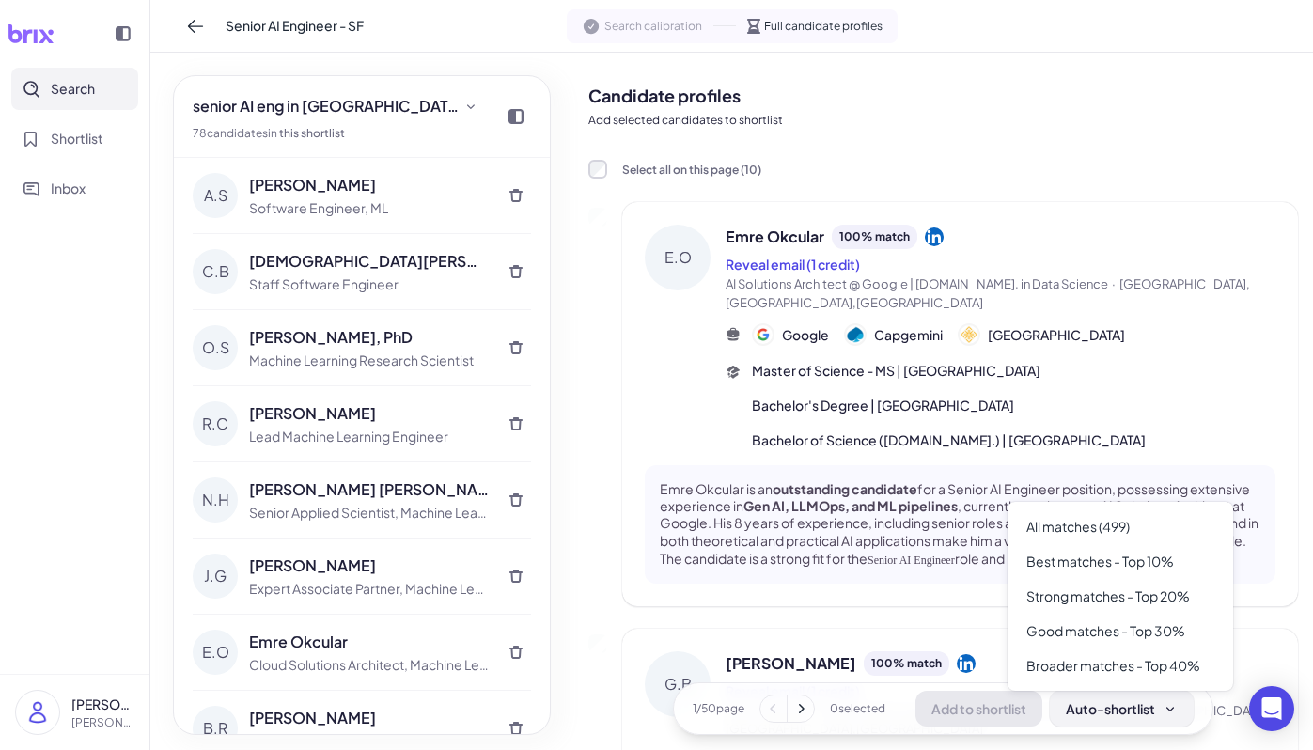
click at [1120, 712] on div "Auto-shortlist" at bounding box center [1122, 708] width 112 height 19
click at [1121, 567] on div "Best matches - Top 10%" at bounding box center [1120, 561] width 211 height 35
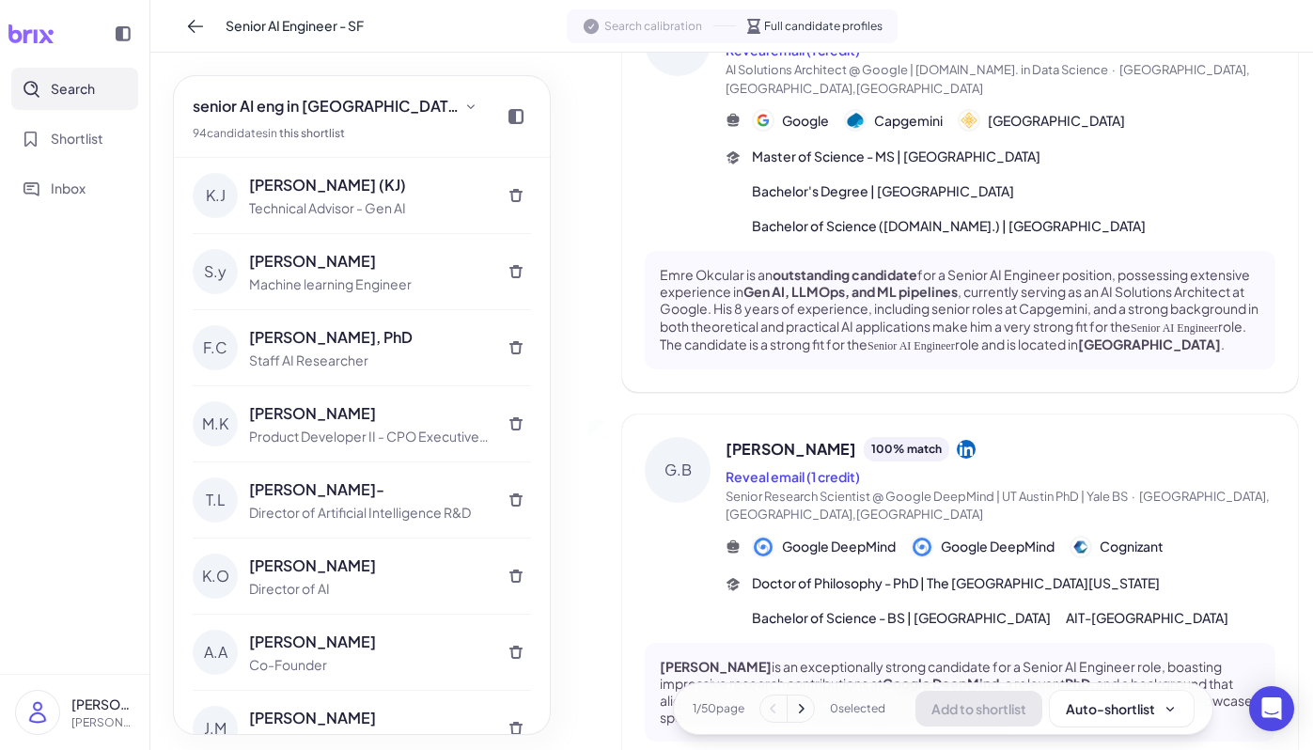
scroll to position [369, 0]
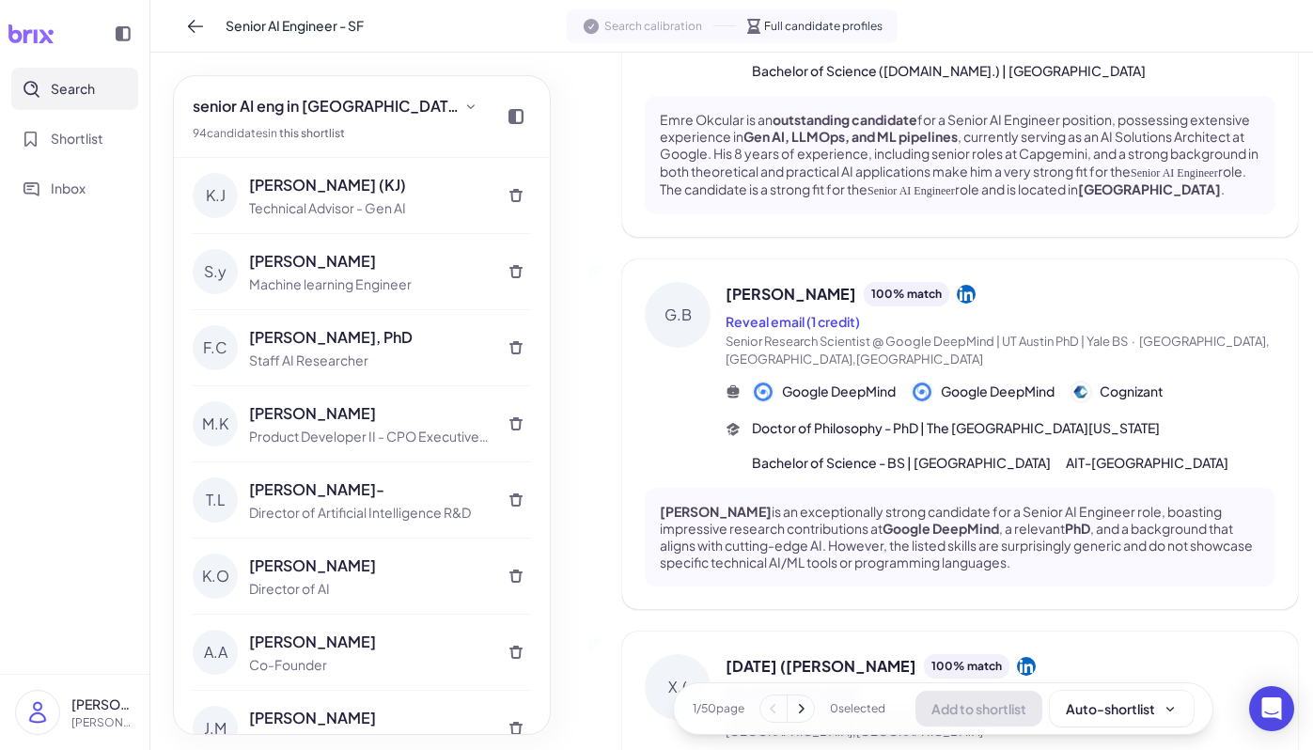
click at [606, 265] on label at bounding box center [597, 274] width 19 height 19
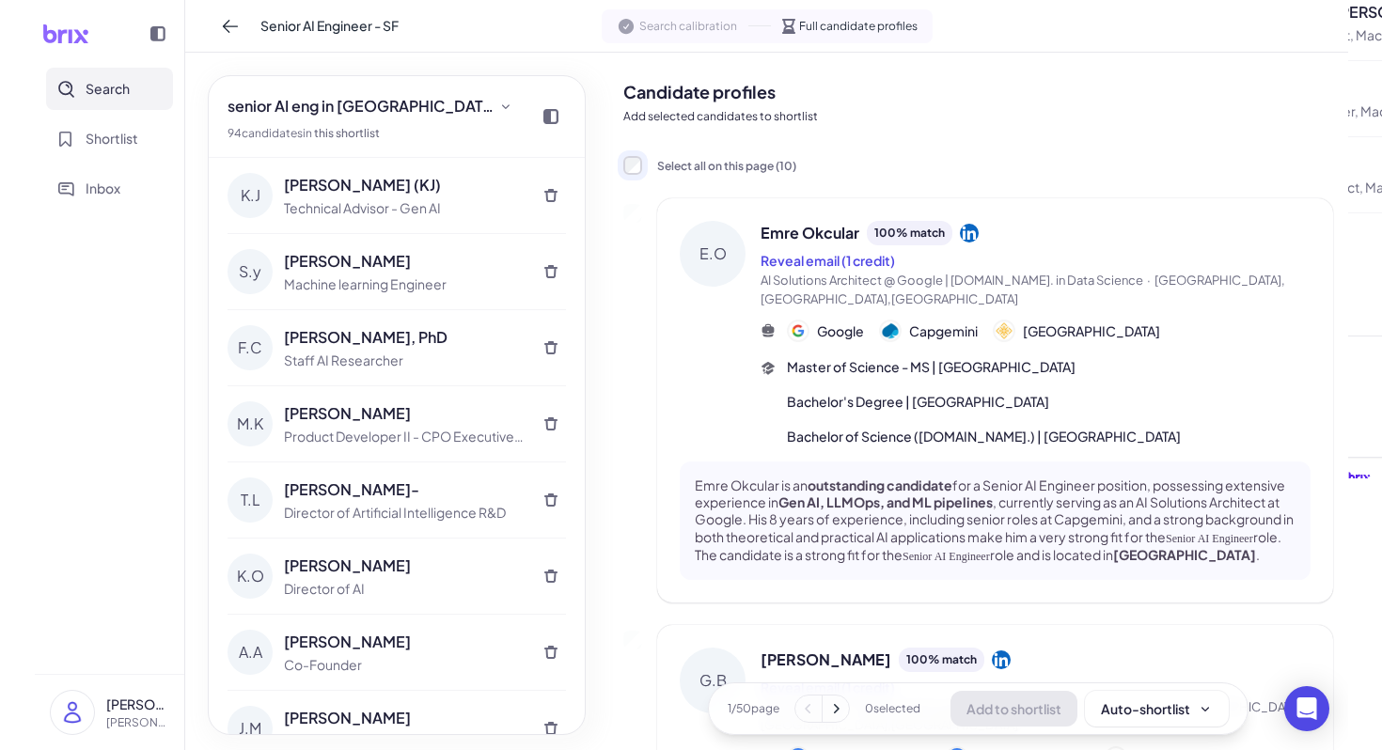
scroll to position [0, 0]
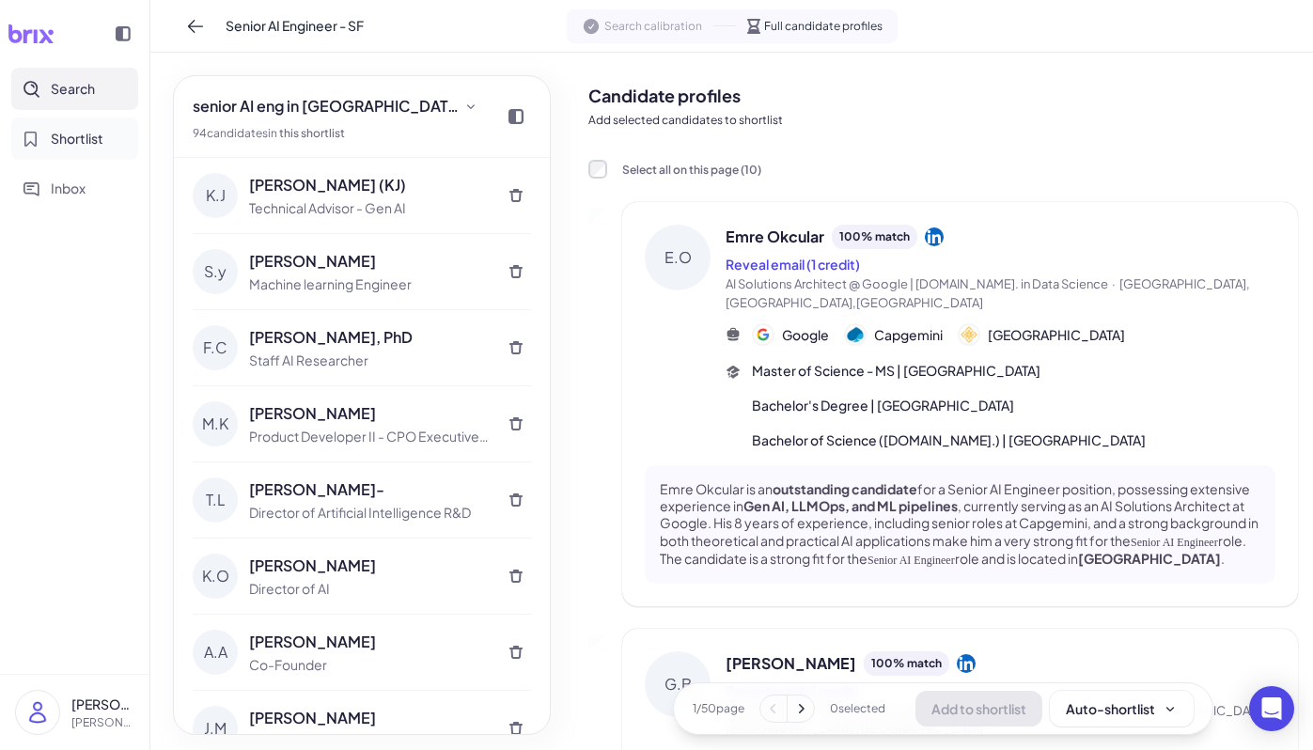
click at [73, 136] on span "Shortlist" at bounding box center [77, 139] width 53 height 20
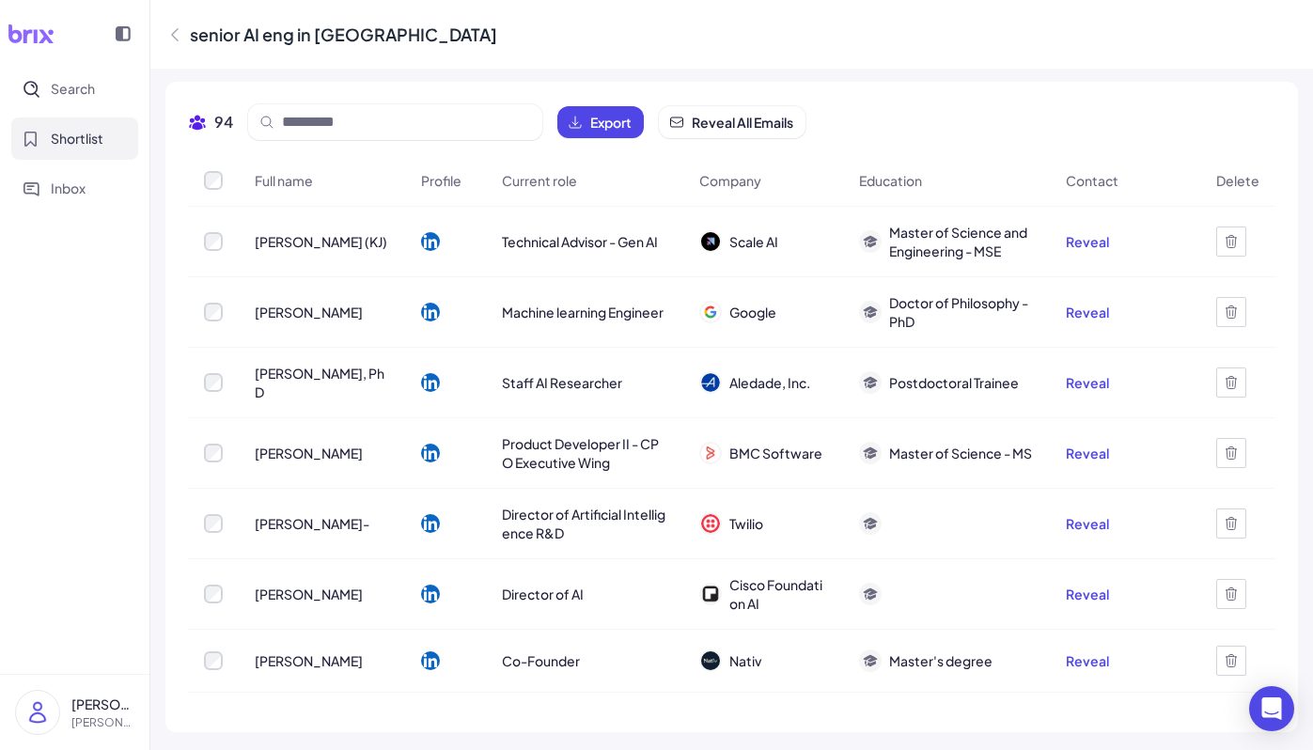
click at [999, 102] on div "94 Export Reveal All Emails Full name Profile Current role Company Education Co…" at bounding box center [731, 407] width 1133 height 650
click at [88, 93] on span "Search" at bounding box center [73, 89] width 44 height 20
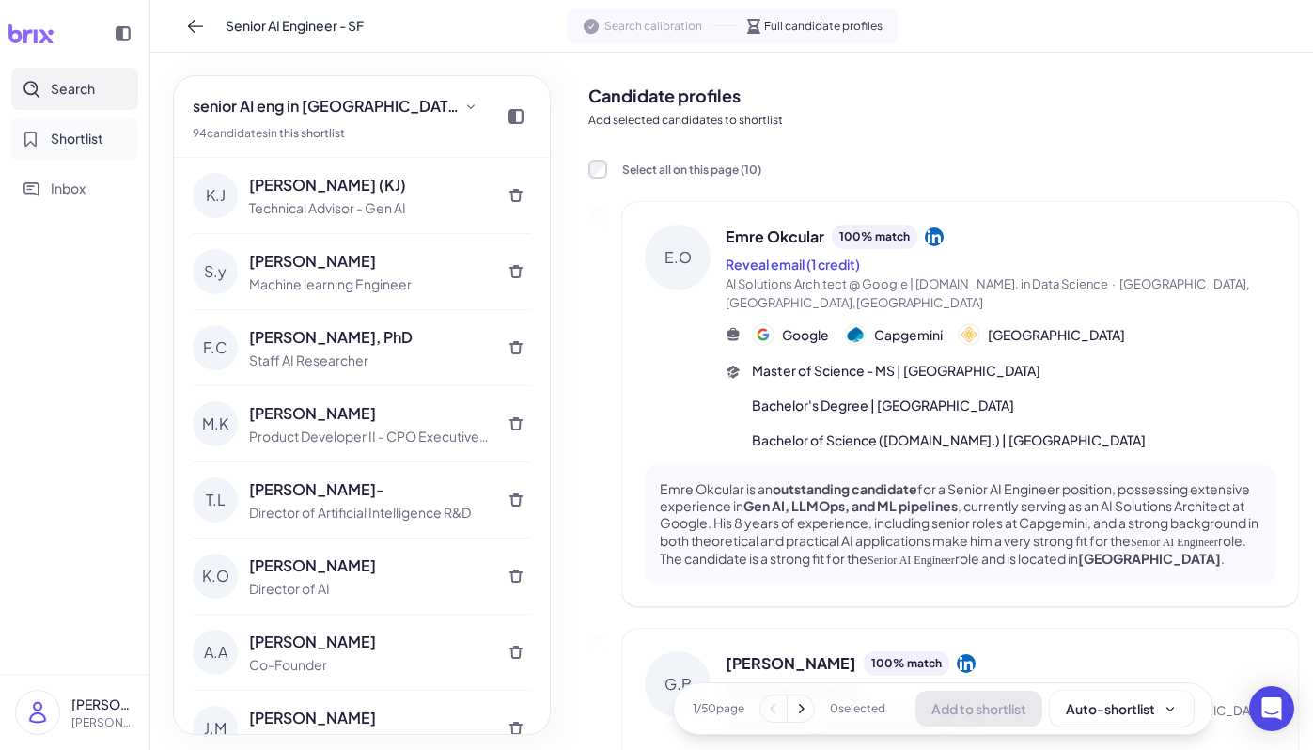
click at [71, 129] on span "Shortlist" at bounding box center [77, 139] width 53 height 20
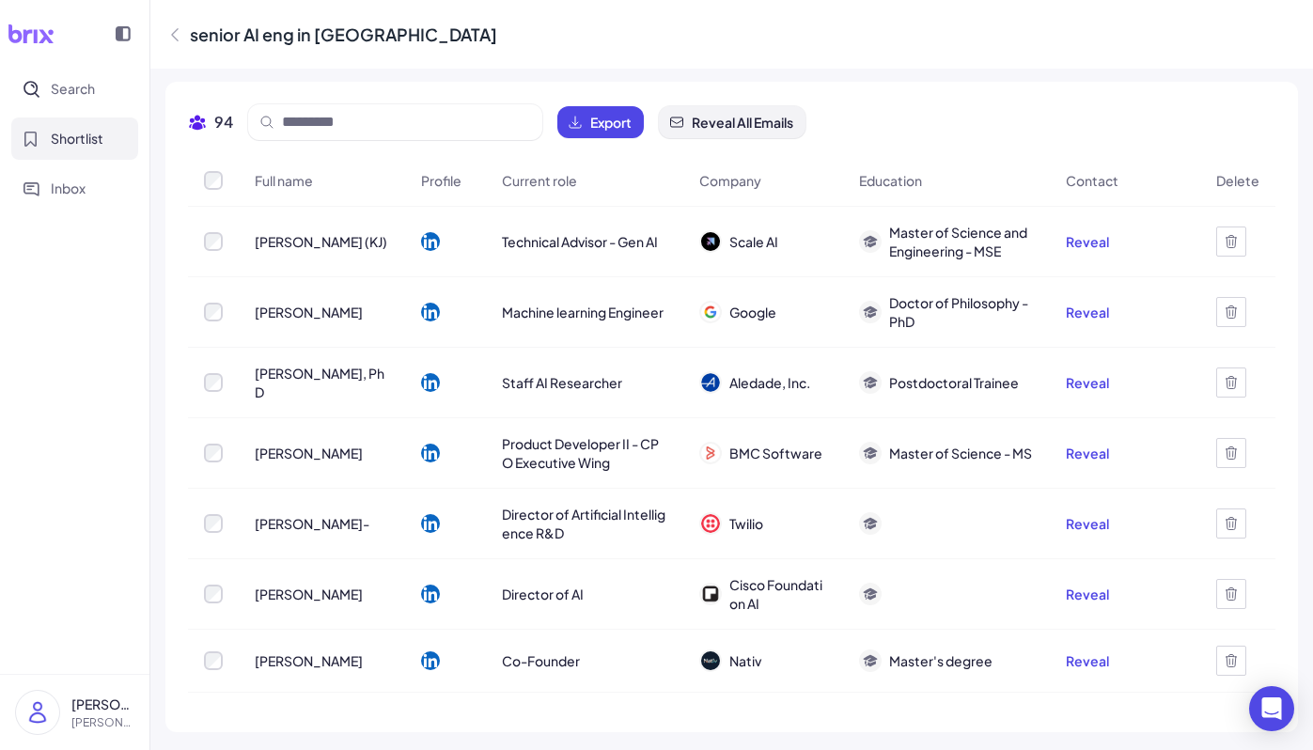
click at [772, 133] on button "Reveal All Emails" at bounding box center [732, 122] width 147 height 32
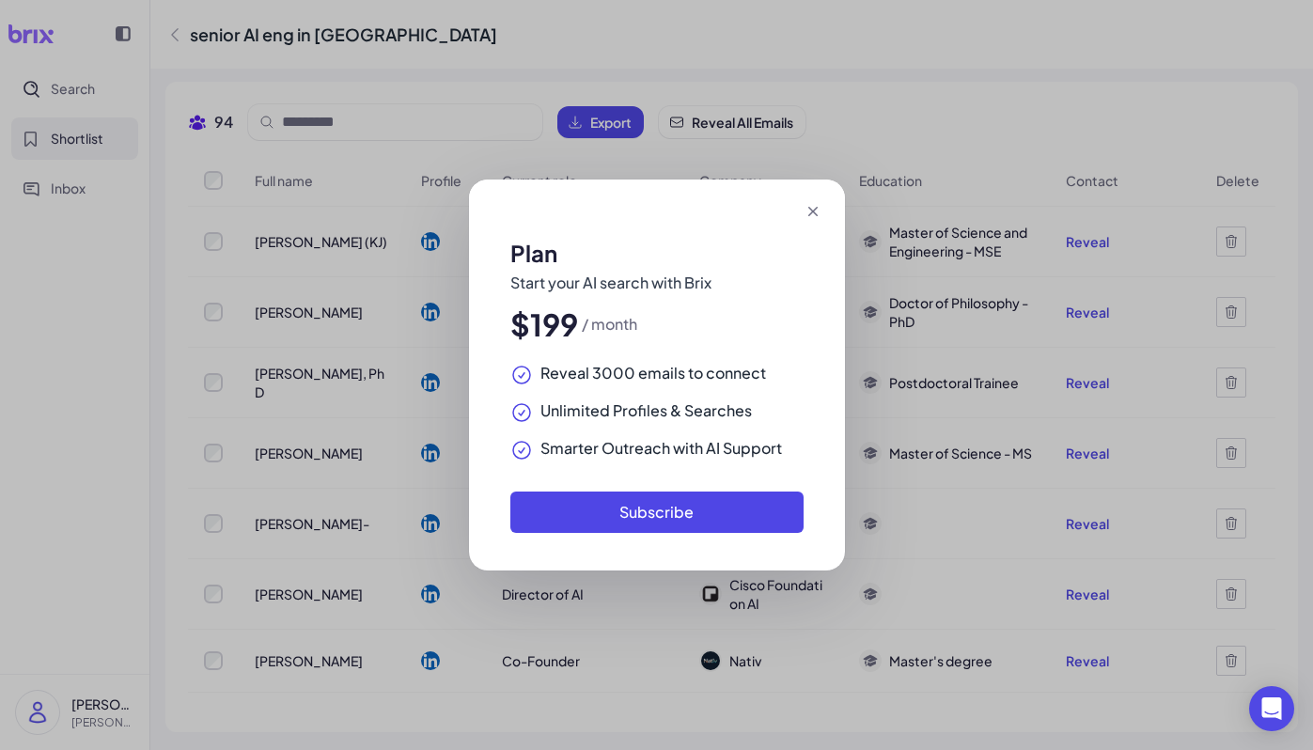
click at [811, 212] on icon at bounding box center [811, 211] width 9 height 9
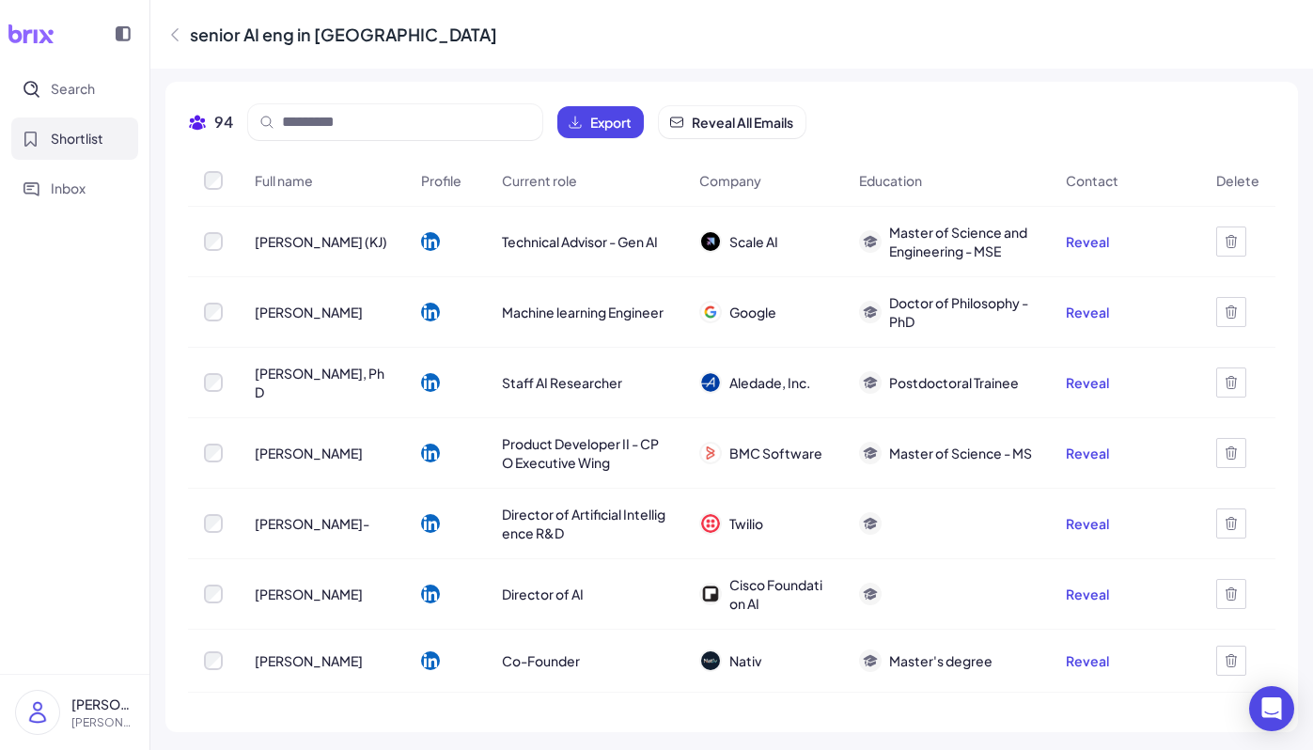
click at [890, 117] on div "94 Export Reveal All Emails" at bounding box center [732, 129] width 1088 height 51
click at [50, 85] on button "Search" at bounding box center [74, 89] width 127 height 42
